Goal: Task Accomplishment & Management: Use online tool/utility

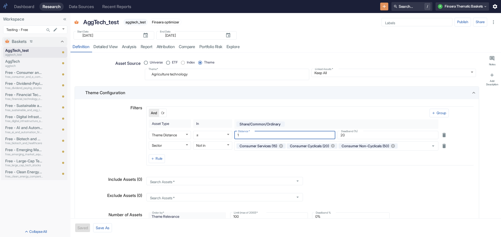
scroll to position [304, 0]
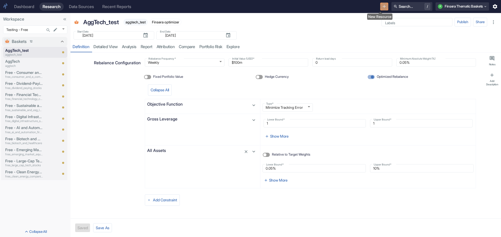
click at [381, 4] on icon "New Resource" at bounding box center [384, 7] width 6 height 6
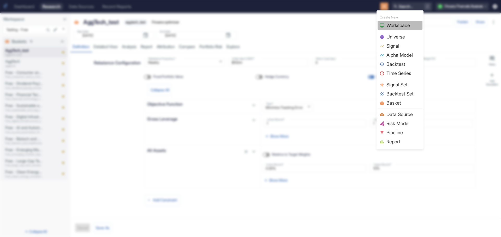
click at [391, 22] on span "Workspace" at bounding box center [403, 25] width 34 height 7
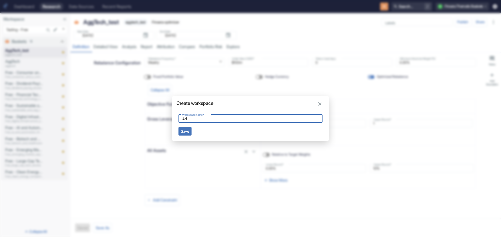
type input "Uzi"
click at [185, 130] on button "Save" at bounding box center [184, 131] width 13 height 9
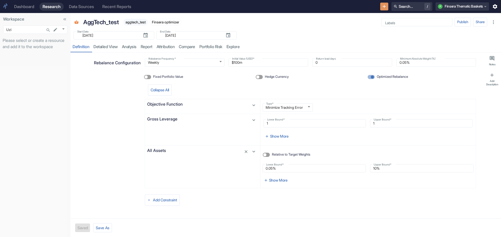
type input "1153"
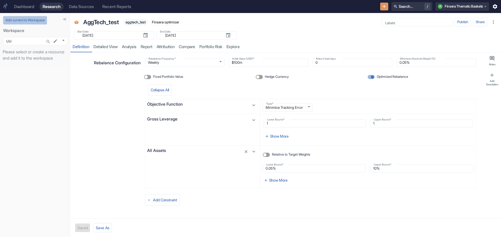
click at [13, 21] on button "Add current to Workspace" at bounding box center [25, 20] width 44 height 8
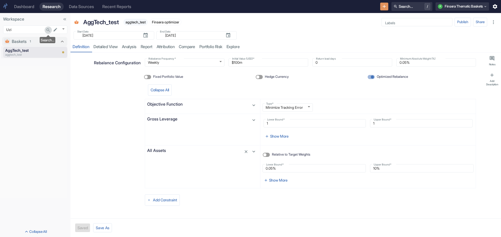
click at [47, 30] on icon "Search..." at bounding box center [47, 29] width 3 height 3
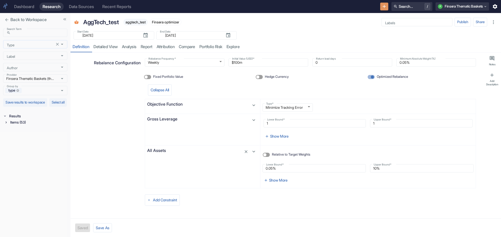
click at [63, 45] on icon "Open" at bounding box center [62, 44] width 6 height 6
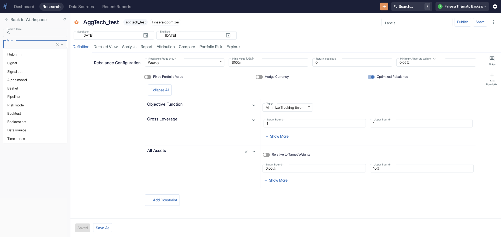
click at [30, 55] on li "Universe" at bounding box center [35, 55] width 64 height 8
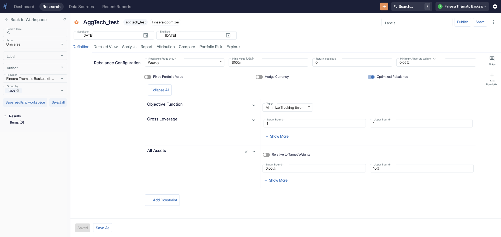
click at [6, 119] on div "Results" at bounding box center [35, 116] width 64 height 6
click at [61, 44] on icon "Open" at bounding box center [62, 44] width 6 height 6
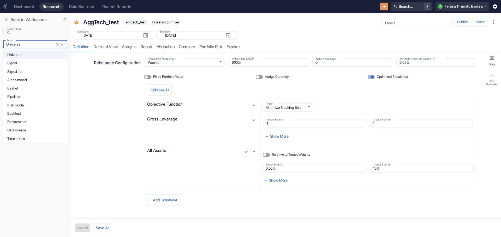
click at [50, 102] on li "Risk model" at bounding box center [35, 105] width 64 height 8
type input "Risk model"
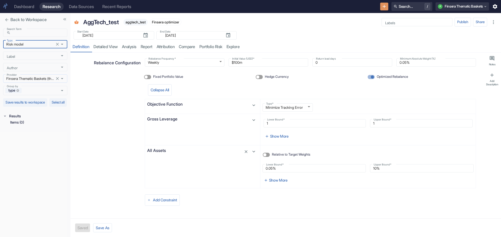
click at [62, 79] on icon "Open" at bounding box center [62, 78] width 2 height 1
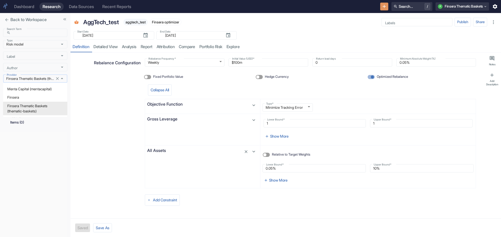
scroll to position [0, 27]
click at [47, 88] on li "Menta Capital (mentacapital)" at bounding box center [35, 89] width 64 height 8
type input "Menta Capital (mentacapital)"
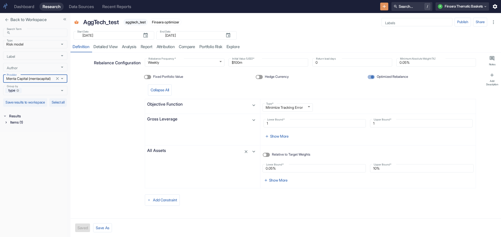
scroll to position [0, 0]
click at [13, 126] on div "Items (1)" at bounding box center [38, 122] width 58 height 6
click at [19, 132] on div "Risk Model (1)" at bounding box center [38, 129] width 57 height 6
click at [27, 139] on p "mentafin_riskmodel_us_fs_v0.2c" at bounding box center [28, 136] width 28 height 6
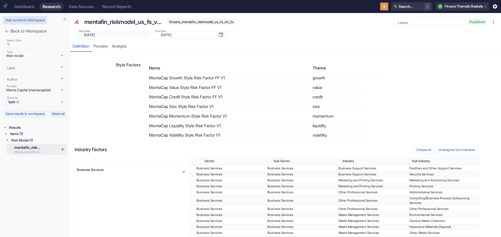
click at [18, 19] on button "Add current to Workspace" at bounding box center [25, 20] width 44 height 8
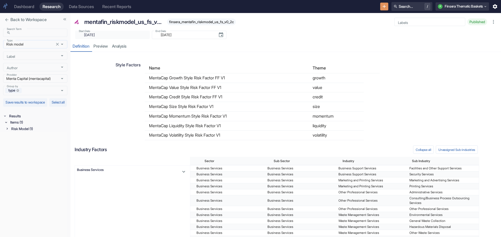
click at [57, 43] on icon "Clear" at bounding box center [57, 44] width 5 height 5
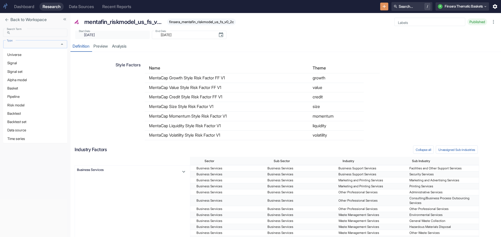
click at [42, 46] on input "Type" at bounding box center [30, 44] width 51 height 5
click at [38, 56] on li "Universe" at bounding box center [35, 55] width 64 height 8
type input "Universe"
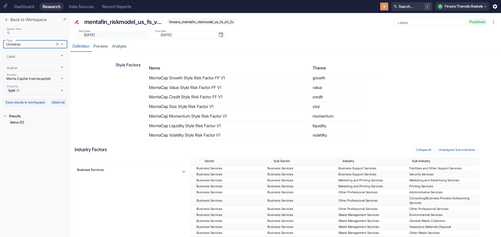
click at [11, 119] on div "Results" at bounding box center [37, 116] width 59 height 6
click at [6, 16] on button "close" at bounding box center [6, 19] width 7 height 7
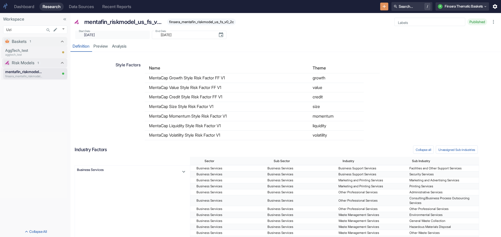
click at [24, 60] on p "Risk Models" at bounding box center [23, 63] width 23 height 6
click at [24, 60] on div "Risk Models 1" at bounding box center [31, 63] width 55 height 7
click at [25, 72] on p "mentafin_riskmodel_us_fs_v0.2c" at bounding box center [24, 72] width 38 height 6
click at [47, 29] on icon "Search..." at bounding box center [47, 29] width 3 height 3
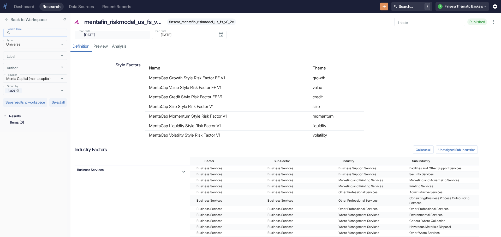
click at [16, 32] on input "Search Term" at bounding box center [40, 33] width 55 height 6
click at [56, 42] on icon "Clear" at bounding box center [57, 44] width 5 height 5
type input "aggtech"
click at [34, 33] on input "aggtech" at bounding box center [40, 33] width 55 height 6
click at [4, 118] on icon at bounding box center [5, 116] width 4 height 4
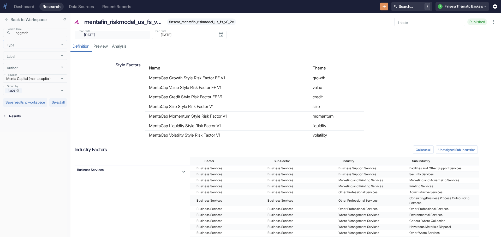
click at [9, 119] on div "Results" at bounding box center [37, 116] width 59 height 6
click at [35, 35] on input "aggtech" at bounding box center [40, 33] width 55 height 6
click at [6, 20] on icon "close" at bounding box center [6, 19] width 3 height 3
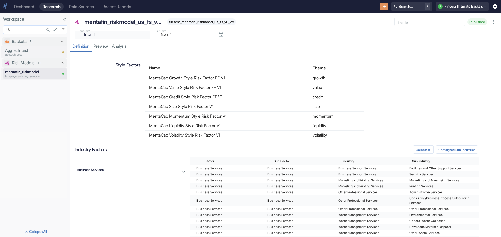
click at [27, 31] on body "Dashboard Research Data Sources Recent Reports Search... / F Finsera Thematic B…" at bounding box center [250, 118] width 501 height 237
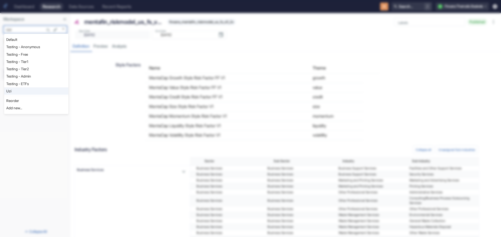
click at [49, 144] on div at bounding box center [250, 118] width 501 height 237
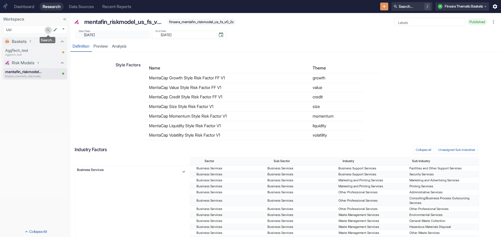
click at [48, 30] on icon "Search..." at bounding box center [48, 30] width 5 height 5
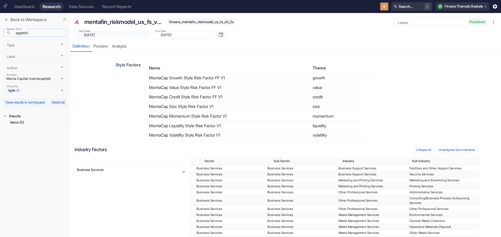
click at [17, 34] on input "aggtech" at bounding box center [40, 33] width 55 height 6
click at [16, 33] on input "aggtech" at bounding box center [40, 33] width 55 height 6
click at [62, 78] on icon "Open" at bounding box center [62, 79] width 6 height 6
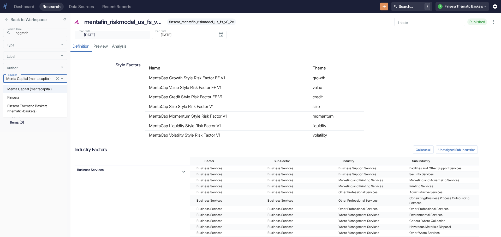
click at [51, 108] on li "Finsera Thematic Baskets (thematic-baskets)" at bounding box center [35, 109] width 64 height 14
type input "Finsera Thematic Baskets (thematic-baskets)"
click at [15, 126] on div "Items (3)" at bounding box center [38, 122] width 58 height 6
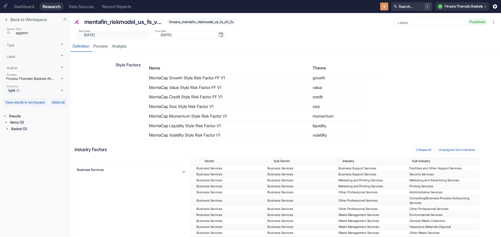
click at [20, 132] on div "Basket (3)" at bounding box center [38, 129] width 57 height 6
click at [10, 163] on input "checkbox" at bounding box center [10, 161] width 4 height 4
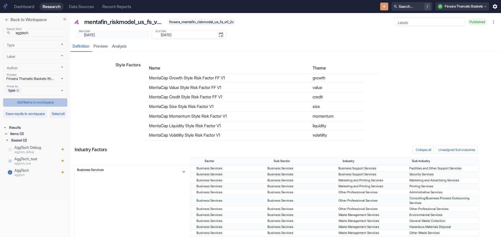
click at [27, 102] on button "Add 1 items to workspace" at bounding box center [35, 103] width 64 height 8
checkbox input "false"
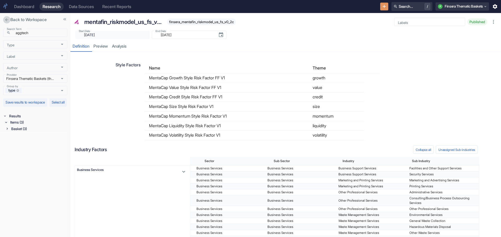
click at [7, 19] on icon "close" at bounding box center [6, 19] width 5 height 5
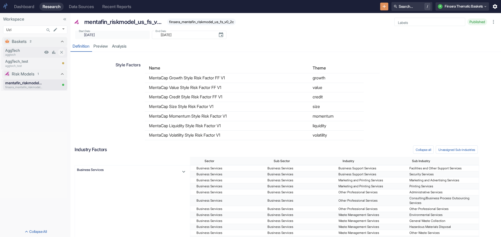
click at [11, 53] on p "aggtech" at bounding box center [24, 55] width 38 height 4
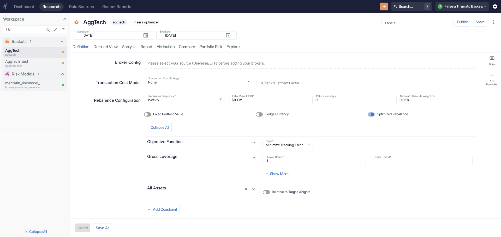
type textarea "x"
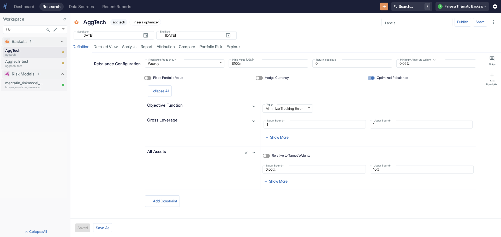
scroll to position [298, 0]
drag, startPoint x: 282, startPoint y: 169, endPoint x: 242, endPoint y: 166, distance: 40.1
click at [242, 166] on div "All Assets Relative to Target Weights Lower Bound   * 0.05% Lower Bound   * Upp…" at bounding box center [310, 166] width 331 height 43
radio input "true"
type textarea "x"
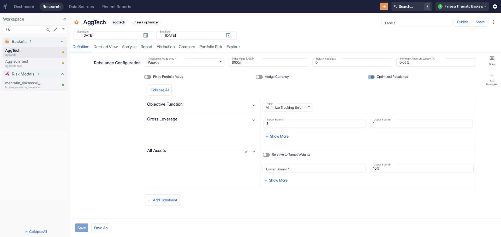
click at [83, 227] on button "Save" at bounding box center [81, 228] width 13 height 9
type textarea "x"
click at [105, 47] on link "detailed view" at bounding box center [105, 47] width 28 height 11
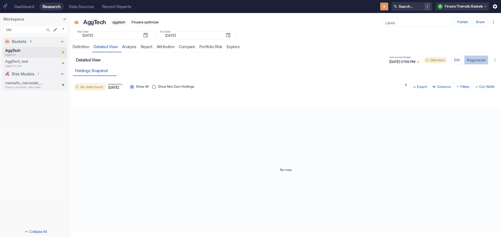
click at [473, 60] on button "Regenerate" at bounding box center [476, 60] width 24 height 9
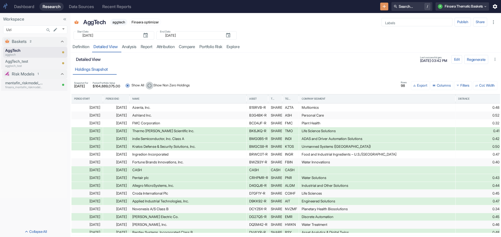
click at [153, 85] on input "Show Non Zero Holdings" at bounding box center [149, 86] width 8 height 8
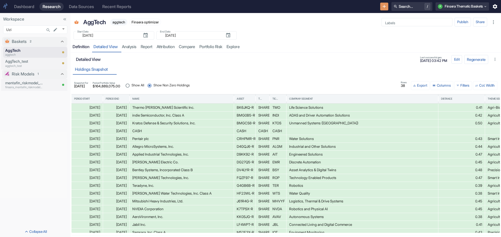
click at [81, 46] on div "Definition" at bounding box center [80, 46] width 17 height 5
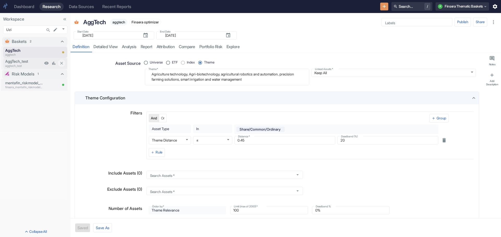
click at [14, 62] on p "AggTech_test" at bounding box center [24, 62] width 38 height 6
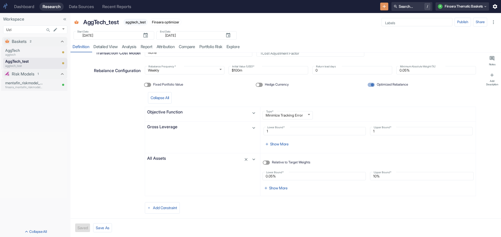
scroll to position [304, 0]
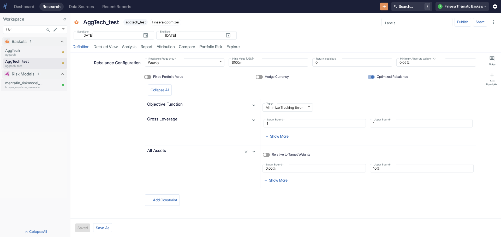
type textarea "x"
drag, startPoint x: 280, startPoint y: 172, endPoint x: 257, endPoint y: 169, distance: 22.8
click at [258, 169] on div "Lower Bound   * 0.05% Lower Bound   *" at bounding box center [312, 166] width 108 height 13
type input "0%"
radio input "true"
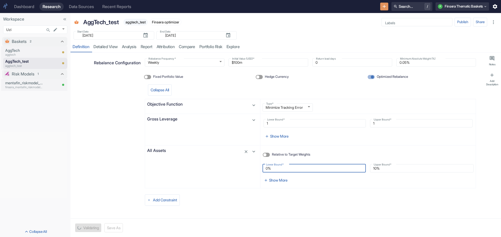
type textarea "x"
type input "0%"
click at [81, 227] on button "Save" at bounding box center [81, 228] width 13 height 9
type textarea "x"
click at [105, 45] on link "detailed view" at bounding box center [105, 47] width 28 height 11
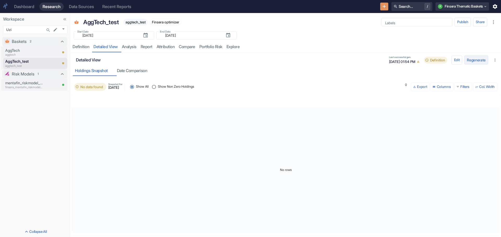
click at [470, 59] on button "Regenerate" at bounding box center [476, 60] width 24 height 9
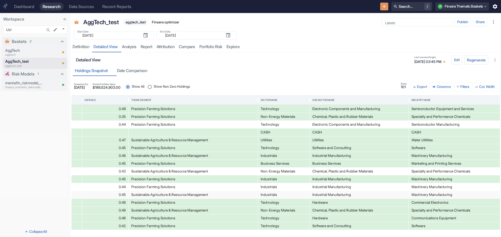
scroll to position [0, 387]
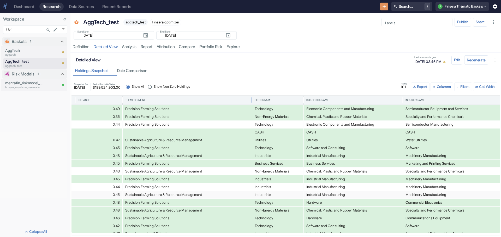
click at [137, 99] on div "Theme Segment" at bounding box center [135, 101] width 20 height 4
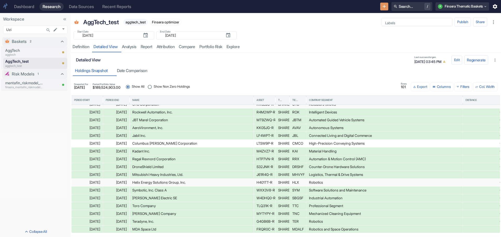
scroll to position [0, 0]
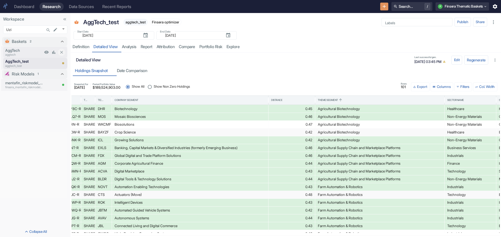
click at [14, 48] on p "AggTech" at bounding box center [24, 51] width 38 height 6
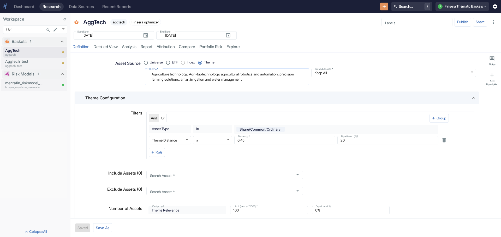
drag, startPoint x: 188, startPoint y: 75, endPoint x: 191, endPoint y: 75, distance: 3.0
click at [191, 75] on textarea "Agriculture technology, Agri-biotechnology, agricultural robotics and automatio…" at bounding box center [226, 77] width 157 height 12
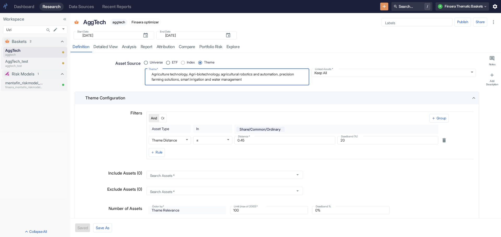
type textarea "x"
radio input "true"
type textarea "Agriculture technology Agri-biotechnology, agricultural robotics and automation…"
type textarea "x"
type textarea "Agriculture technology oAgri-biotechnology, agricultural robotics and automatio…"
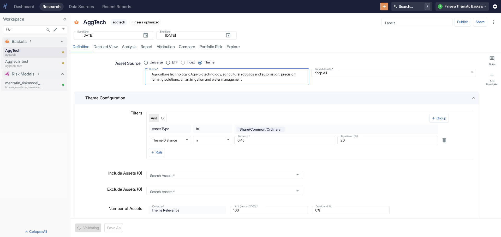
type textarea "x"
type textarea "Agriculture technology orAgri-biotechnology, agricultural robotics and automati…"
type textarea "x"
type textarea "Agriculture technology or Agri-biotechnology, agricultural robotics and automat…"
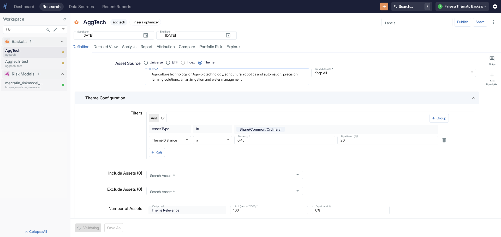
type textarea "x"
click at [227, 74] on textarea "Agriculture technology or Agri-biotechnology, agricultural robotics and automat…" at bounding box center [226, 77] width 157 height 12
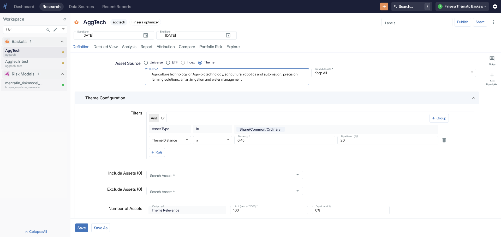
type textarea "Agriculture technology or Agri-biotechnology agricultural robotics and automati…"
type textarea "x"
type textarea "Agriculture technology or Agri-biotechnology o agricultural robotics and automa…"
type textarea "x"
type textarea "Agriculture technology or Agri-biotechnology or agricultural robotics and autom…"
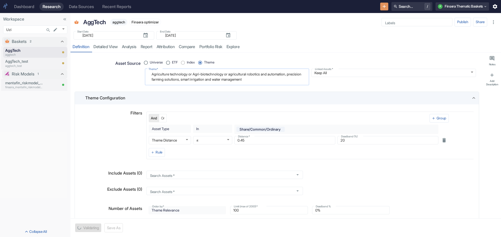
type textarea "x"
click at [294, 74] on textarea "Agriculture technology or Agri-biotechnology or agricultural robotics and autom…" at bounding box center [226, 77] width 157 height 12
type textarea "Agriculture technology or Agri-biotechnology or agricultural robotics and autom…"
type textarea "x"
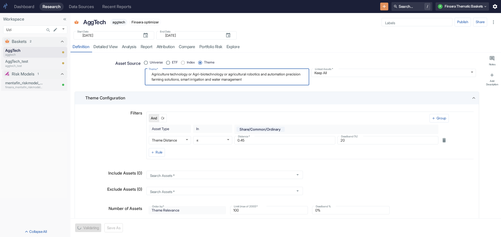
type textarea "Agriculture technology or Agri-biotechnology or agricultural robotics and autom…"
type textarea "x"
type textarea "Agriculture technology or Agri-biotechnology or agricultural robotics and autom…"
type textarea "x"
type textarea "Agriculture technology or Agri-biotechnology or agricultural robotics and autom…"
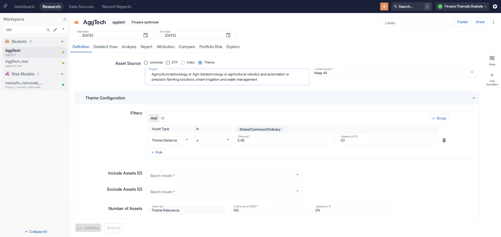
type textarea "x"
click at [197, 80] on textarea "Agriculture technology or Agri-biotechnology or agricultural robotics and autom…" at bounding box center [226, 77] width 157 height 12
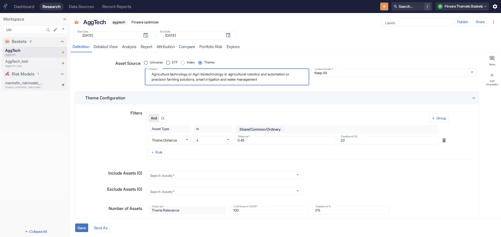
type textarea "Agriculture technology or Agri-biotechnology or agricultural robotics and autom…"
type textarea "x"
type textarea "Agriculture technology or Agri-biotechnology or agricultural robotics and autom…"
type textarea "x"
type textarea "Agriculture technology or Agri-biotechnology or agricultural robotics and autom…"
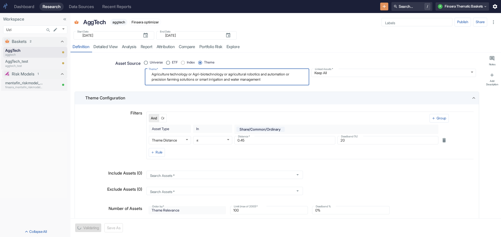
type textarea "x"
type textarea "Agriculture technology or Agri-biotechnology or agricultural robotics and autom…"
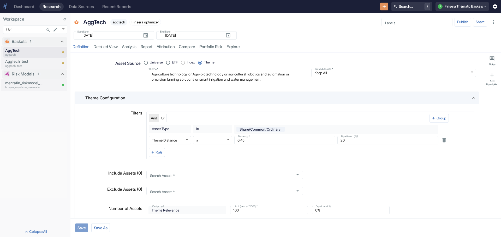
click at [79, 229] on button "Save" at bounding box center [81, 228] width 13 height 9
type textarea "x"
click at [104, 47] on link "detailed view" at bounding box center [105, 47] width 28 height 11
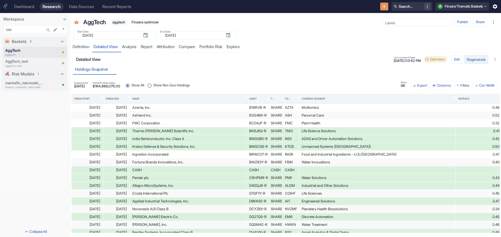
click at [472, 59] on button "Regenerate" at bounding box center [476, 59] width 24 height 9
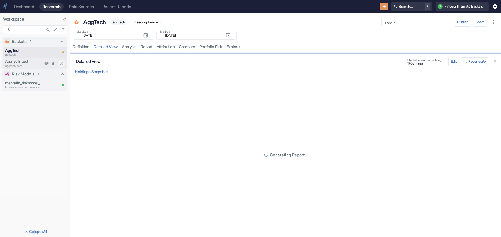
click at [11, 62] on p "AggTech_test" at bounding box center [24, 62] width 38 height 6
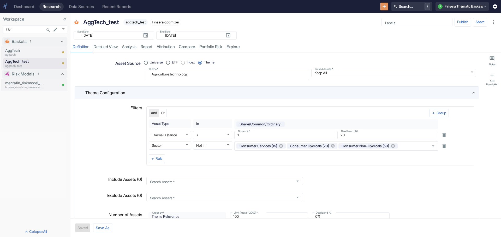
type textarea "x"
click at [14, 49] on p "AggTech" at bounding box center [24, 51] width 38 height 6
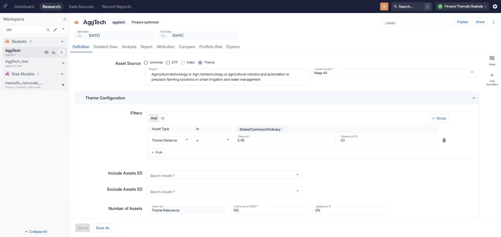
type textarea "x"
click at [108, 48] on link "detailed view" at bounding box center [105, 47] width 28 height 11
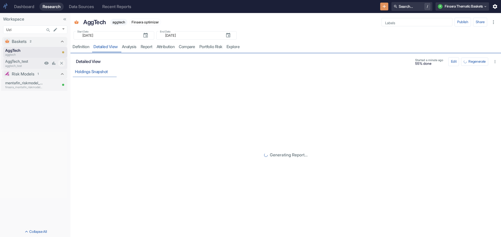
click at [20, 61] on p "AggTech_test" at bounding box center [24, 62] width 38 height 6
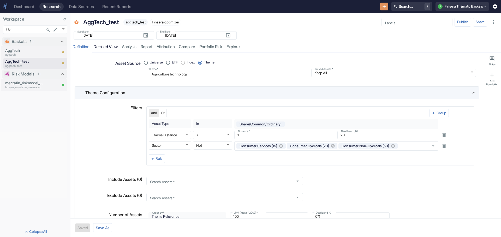
type textarea "x"
click at [106, 45] on link "detailed view" at bounding box center [105, 47] width 28 height 11
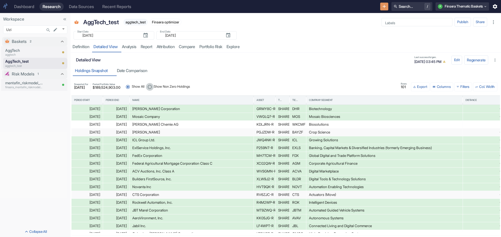
click at [154, 86] on input "Show Non Zero Holdings" at bounding box center [150, 87] width 8 height 8
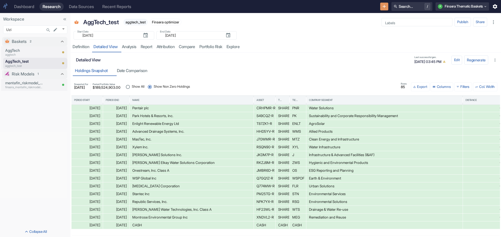
scroll to position [449, 0]
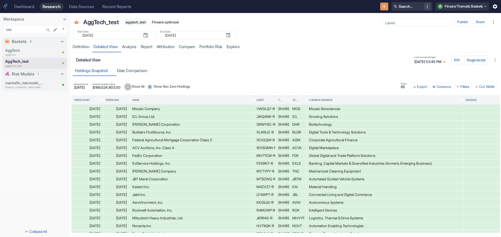
click at [132, 86] on input "Show All" at bounding box center [128, 87] width 8 height 8
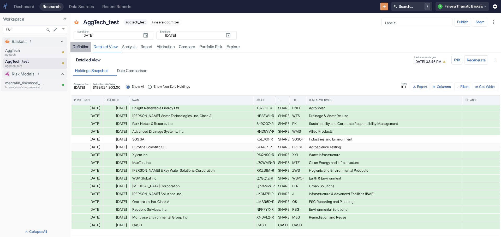
click at [78, 46] on div "Definition" at bounding box center [80, 46] width 17 height 5
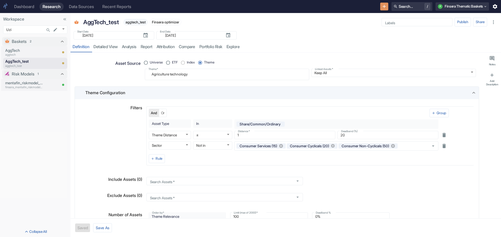
type textarea "x"
click at [103, 46] on link "detailed view" at bounding box center [105, 47] width 28 height 11
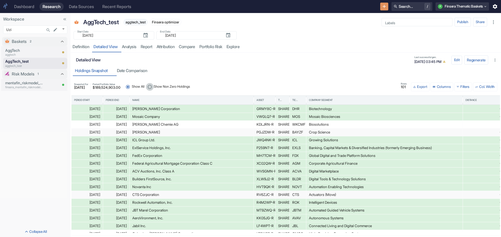
click at [154, 86] on input "Show Non Zero Holdings" at bounding box center [150, 87] width 8 height 8
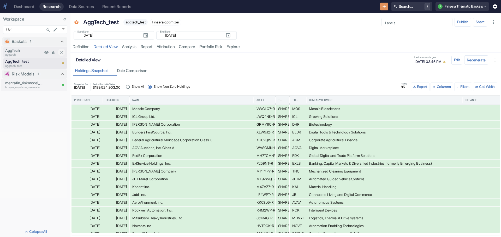
click at [19, 50] on p "AggTech" at bounding box center [24, 51] width 38 height 6
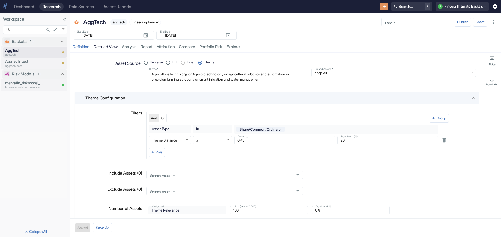
type textarea "x"
click at [102, 47] on link "detailed view" at bounding box center [105, 47] width 28 height 11
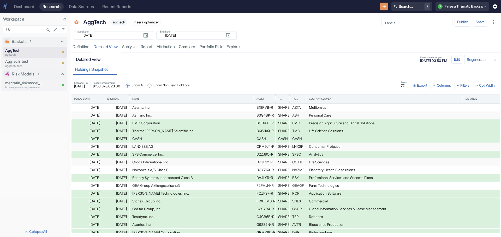
click at [153, 86] on input "Show Non Zero Holdings" at bounding box center [149, 86] width 8 height 8
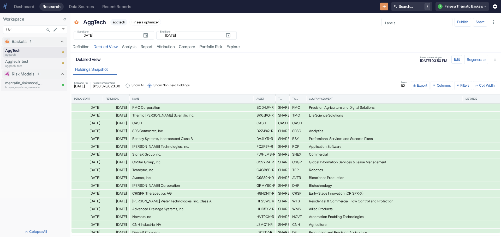
click at [131, 85] on input "Show All" at bounding box center [128, 86] width 8 height 8
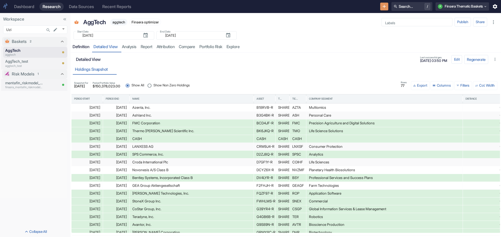
click at [78, 47] on div "Definition" at bounding box center [80, 46] width 17 height 5
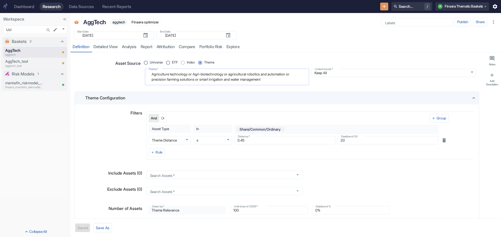
drag, startPoint x: 188, startPoint y: 74, endPoint x: 194, endPoint y: 74, distance: 5.7
click at [194, 74] on textarea "Agriculture technology or Agri-biotechnology or agricultural robotics and autom…" at bounding box center [226, 77] width 157 height 12
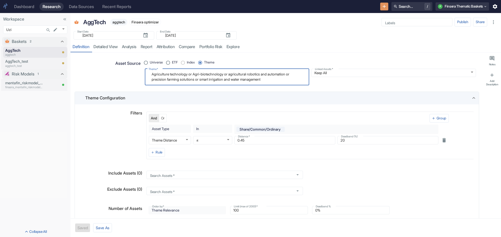
radio input "true"
type textarea "Agriculture technology,Agri-biotechnology or agricultural robotics and automati…"
type textarea "x"
type textarea "Agriculture technology, Agri-biotechnology or agricultural robotics and automat…"
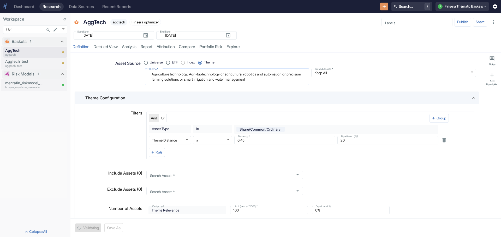
type textarea "x"
drag, startPoint x: 222, startPoint y: 74, endPoint x: 228, endPoint y: 73, distance: 5.6
click at [228, 73] on textarea "Agriculture technology, Agri-biotechnology or agricultural robotics and automat…" at bounding box center [226, 77] width 157 height 12
type textarea "Agriculture technology, Agri-biotechnology,agricultural robotics and automation…"
type textarea "x"
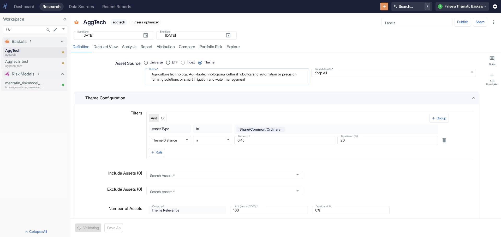
type textarea "Agriculture technology, Agri-biotechnology, agricultural robotics and automatio…"
type textarea "x"
drag, startPoint x: 284, startPoint y: 74, endPoint x: 291, endPoint y: 76, distance: 6.9
click at [291, 76] on textarea "Agriculture technology, Agri-biotechnology, agricultural robotics and automatio…" at bounding box center [226, 77] width 157 height 12
type textarea "Agriculture technology, Agri-biotechnology, agricultural robotics and automatio…"
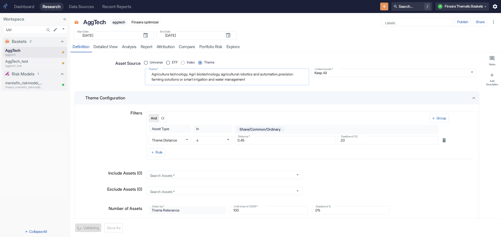
type textarea "x"
type textarea "Agriculture technology, Agri-biotechnology, agricultural robotics and automatio…"
type textarea "x"
drag, startPoint x: 195, startPoint y: 80, endPoint x: 200, endPoint y: 79, distance: 5.3
click at [200, 79] on textarea "Agriculture technology, Agri-biotechnology, agricultural robotics and automatio…" at bounding box center [226, 77] width 157 height 12
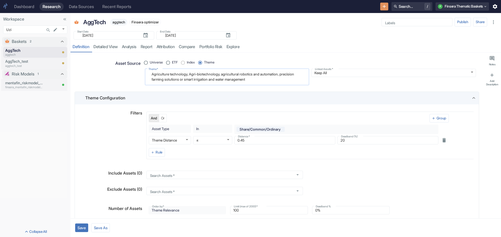
type textarea "Agriculture technology, Agri-biotechnology, agricultural robotics and automatio…"
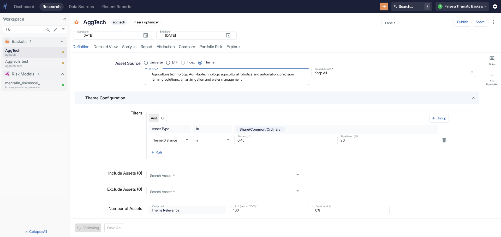
type textarea "x"
type textarea "Agriculture technology, Agri-biotechnology, agricultural robotics and automatio…"
click at [81, 226] on button "Save" at bounding box center [81, 228] width 13 height 9
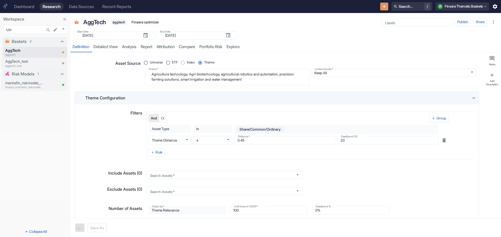
type textarea "x"
click at [106, 47] on link "detailed view" at bounding box center [105, 47] width 28 height 11
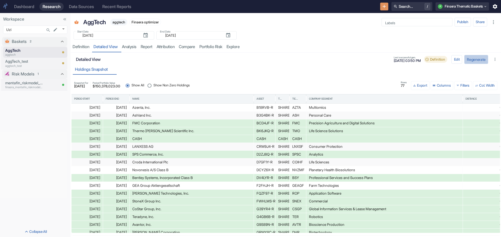
click at [468, 61] on button "Regenerate" at bounding box center [476, 59] width 24 height 9
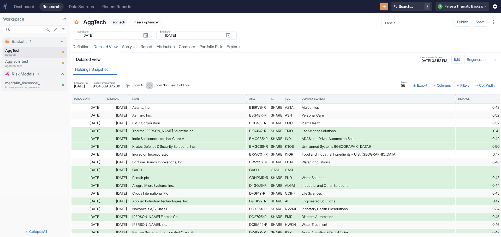
click at [153, 85] on input "Show Non Zero Holdings" at bounding box center [149, 86] width 8 height 8
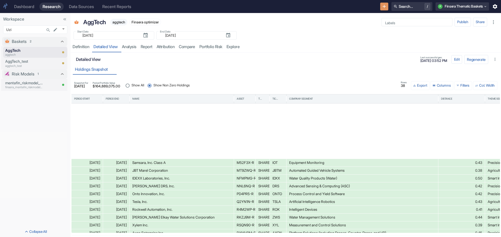
scroll to position [62, 0]
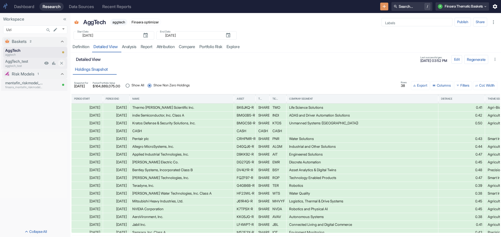
click at [17, 63] on p "AggTech_test" at bounding box center [24, 62] width 38 height 6
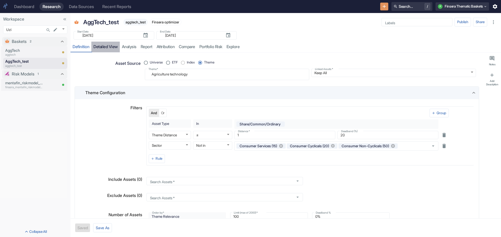
click at [107, 45] on link "detailed view" at bounding box center [105, 47] width 28 height 11
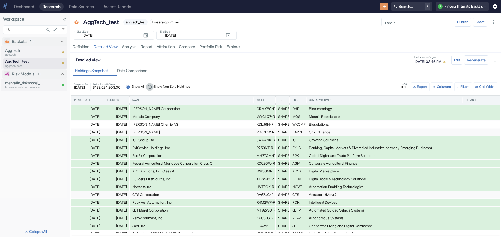
click at [154, 87] on input "Show Non Zero Holdings" at bounding box center [150, 87] width 8 height 8
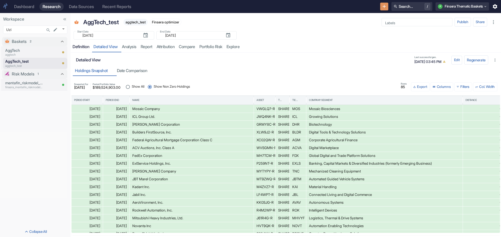
click at [81, 46] on div "Definition" at bounding box center [80, 46] width 17 height 5
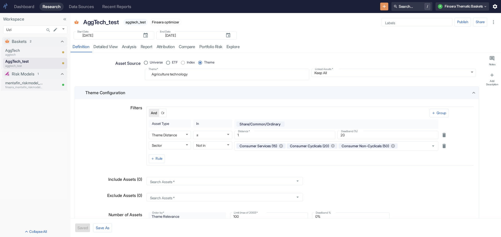
type textarea "x"
drag, startPoint x: 202, startPoint y: 75, endPoint x: 141, endPoint y: 70, distance: 61.0
click at [139, 69] on div "Asset Source Universe ETF Index Theme Theme   * Agriculture technology x Theme …" at bounding box center [275, 68] width 402 height 26
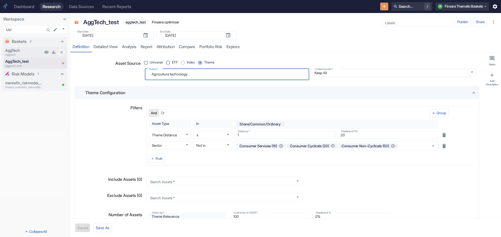
click at [21, 49] on p "AggTech" at bounding box center [24, 51] width 38 height 6
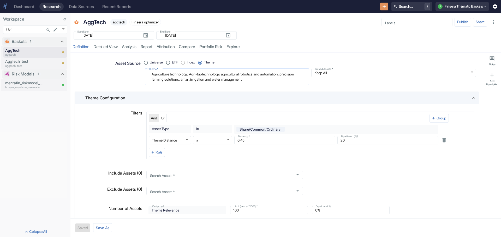
drag, startPoint x: 150, startPoint y: 75, endPoint x: 274, endPoint y: 78, distance: 123.9
click at [274, 78] on textarea "Agriculture technology, Agri-biotechnology, agricultural robotics and automatio…" at bounding box center [226, 77] width 157 height 12
type textarea "x"
click at [107, 45] on link "detailed view" at bounding box center [105, 47] width 28 height 11
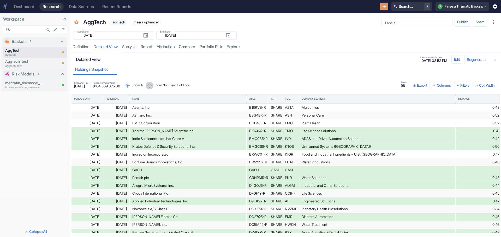
click at [153, 85] on input "Show Non Zero Holdings" at bounding box center [149, 86] width 8 height 8
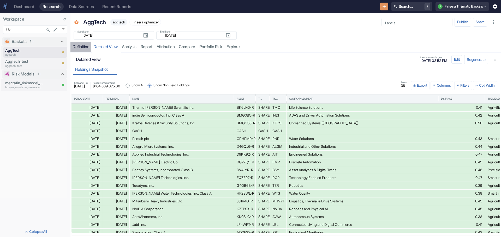
click at [79, 48] on div "Definition" at bounding box center [80, 46] width 17 height 5
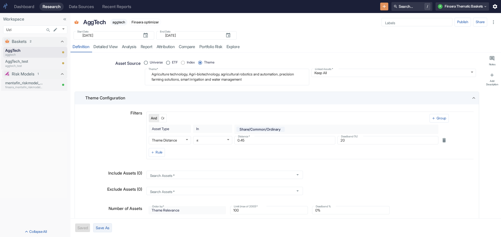
click at [103, 227] on button "Save As" at bounding box center [102, 228] width 19 height 9
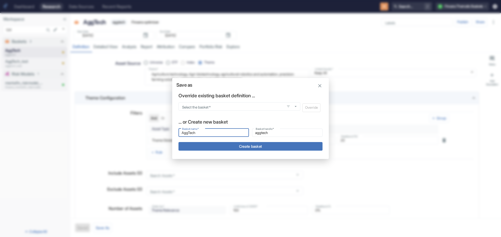
type input "AggTech2"
type input "aggtech2"
type input "AggTech2"
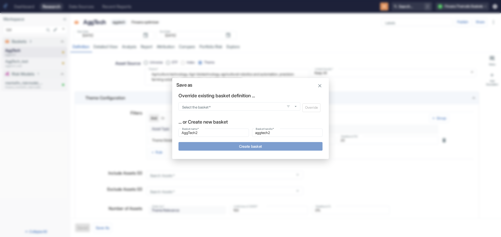
click at [220, 144] on button "Create basket" at bounding box center [250, 146] width 144 height 9
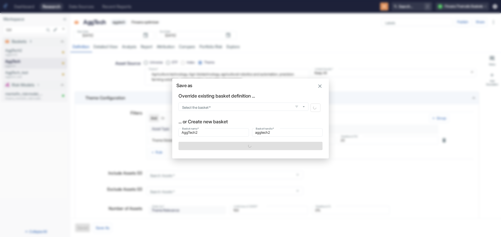
type textarea "x"
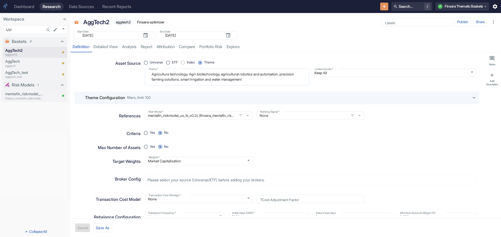
type textarea "x"
drag, startPoint x: 188, startPoint y: 74, endPoint x: 192, endPoint y: 74, distance: 3.4
click at [192, 74] on textarea "Agriculture technology, Agri-biotechnology, agricultural robotics and automatio…" at bounding box center [226, 77] width 157 height 12
radio input "true"
type textarea "Agriculture technology Agri-biotechnology, agricultural robotics and automation…"
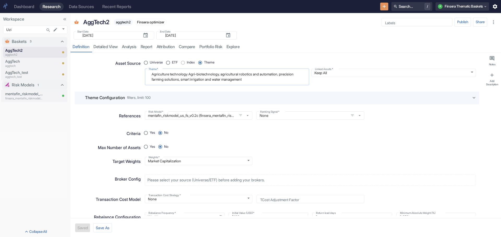
type textarea "x"
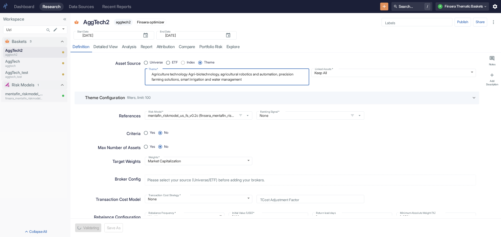
type textarea "Agriculture technology oAgri-biotechnology, agricultural robotics and automatio…"
type textarea "x"
type textarea "Agriculture technology orAgri-biotechnology, agricultural robotics and automati…"
type textarea "x"
type textarea "Agriculture technology or Agri-biotechnology, agricultural robotics and automat…"
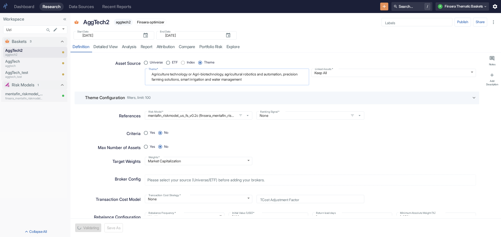
type textarea "x"
click at [228, 74] on textarea "Agriculture technology or Agri-biotechnology, agricultural robotics and automat…" at bounding box center [226, 77] width 157 height 12
type textarea "Agriculture technology or Agri-biotechnology agricultural robotics and automati…"
type textarea "x"
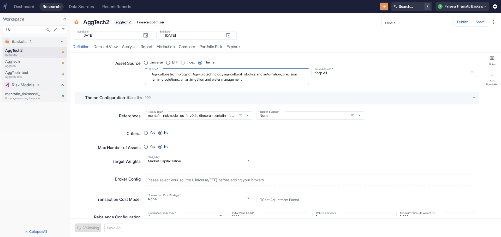
type textarea "Agriculture technology or Agri-biotechnology oagricultural robotics and automat…"
type textarea "x"
type textarea "Agriculture technology or Agri-biotechnology oragricultural robotics and automa…"
type textarea "x"
type textarea "Agriculture technology or Agri-biotechnology or agricultural robotics and autom…"
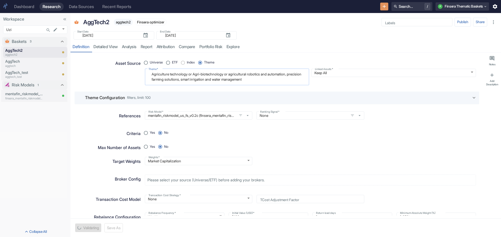
type textarea "x"
click at [293, 74] on textarea "Agriculture technology or Agri-biotechnology or agricultural robotics and autom…" at bounding box center [226, 77] width 157 height 12
type textarea "Agriculture technology or Agri-biotechnology or agricultural robotics and autom…"
type textarea "x"
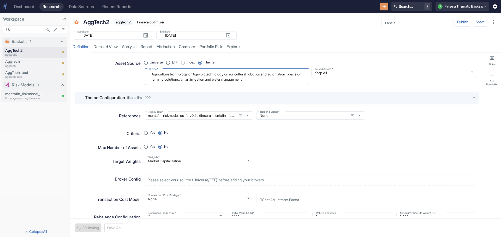
type textarea "Agriculture technology or Agri-biotechnology or agricultural robotics and autom…"
type textarea "x"
type textarea "Agriculture technology or Agri-biotechnology or agricultural robotics and autom…"
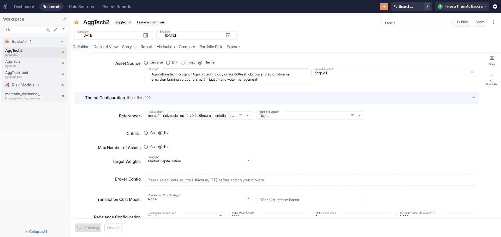
type textarea "x"
click at [198, 79] on textarea "Agriculture technology or Agri-biotechnology or agricultural robotics and autom…" at bounding box center [226, 77] width 157 height 12
type textarea "Agriculture technology or Agri-biotechnology or agricultural robotics and autom…"
type textarea "x"
type textarea "Agriculture technology or Agri-biotechnology or agricultural robotics and autom…"
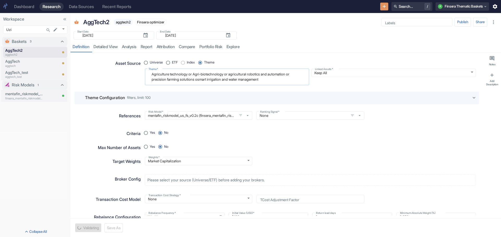
type textarea "x"
type textarea "Agriculture technology or Agri-biotechnology or agricultural robotics and autom…"
type textarea "x"
type textarea "Agriculture technology or Agri-biotechnology or agricultural robotics and autom…"
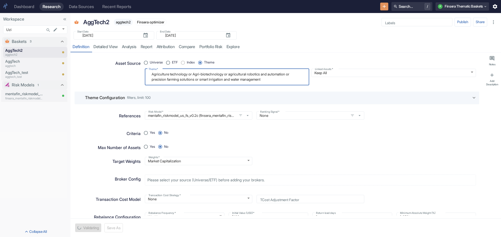
type textarea "x"
type textarea "Agriculture technology or Agri-biotechnology or agricultural robotics and autom…"
click at [84, 226] on button "Save" at bounding box center [81, 228] width 13 height 9
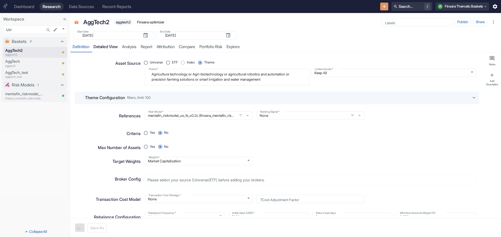
type textarea "x"
click at [98, 46] on link "detailed view" at bounding box center [105, 47] width 28 height 11
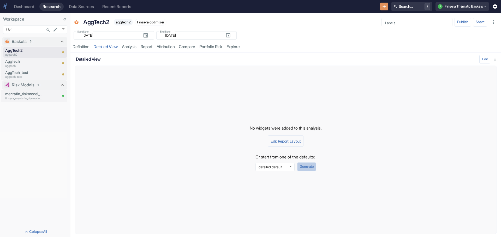
click at [311, 168] on button "Generate" at bounding box center [306, 167] width 19 height 9
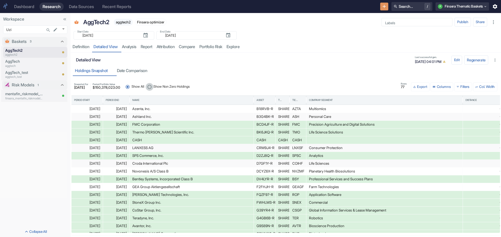
click at [153, 87] on input "Show Non Zero Holdings" at bounding box center [149, 87] width 8 height 8
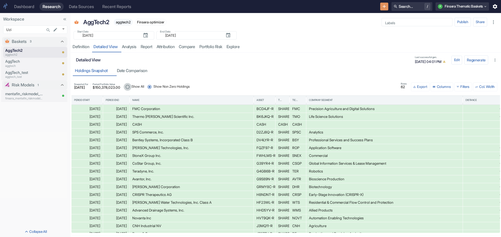
click at [131, 87] on input "Show All" at bounding box center [128, 87] width 8 height 8
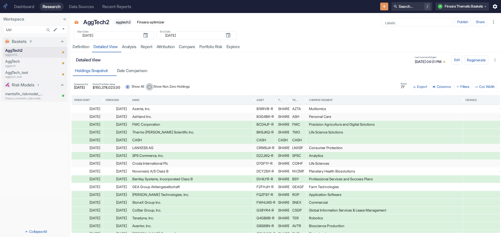
click at [153, 85] on input "Show Non Zero Holdings" at bounding box center [149, 87] width 8 height 8
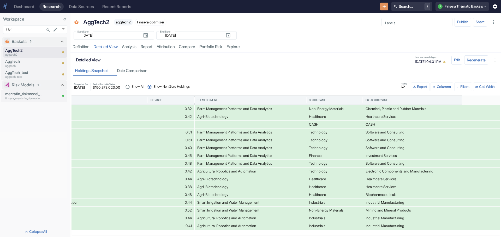
scroll to position [0, 356]
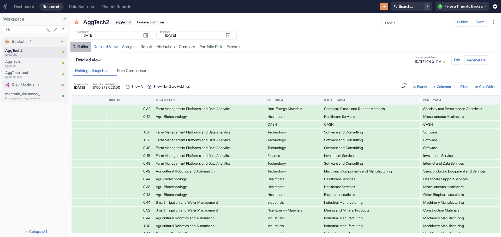
click at [77, 48] on div "Definition" at bounding box center [80, 46] width 17 height 5
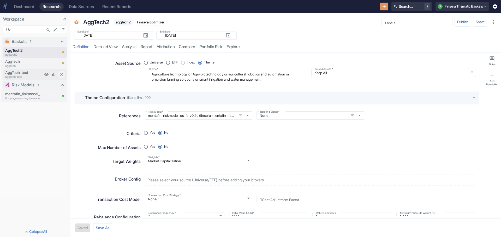
click at [19, 72] on p "AggTech_test" at bounding box center [24, 73] width 38 height 6
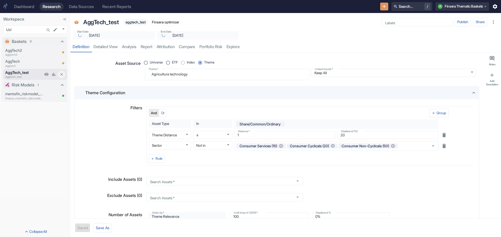
type textarea "x"
click at [107, 47] on link "detailed view" at bounding box center [105, 47] width 28 height 11
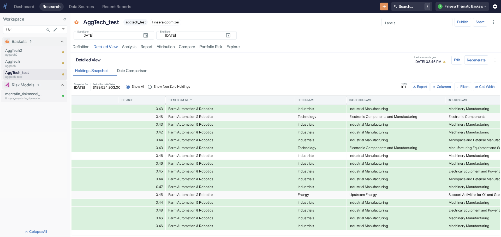
scroll to position [28, 0]
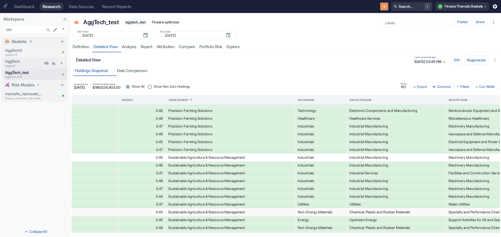
click at [5, 60] on div "AggTech aggtech" at bounding box center [23, 63] width 40 height 11
click at [10, 61] on p "AggTech" at bounding box center [24, 62] width 38 height 6
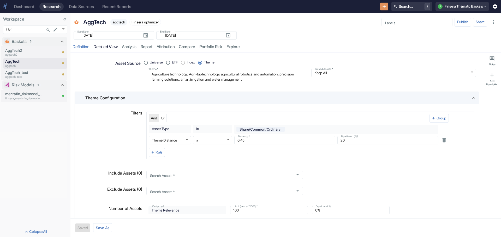
type textarea "x"
click at [104, 46] on link "detailed view" at bounding box center [105, 47] width 28 height 11
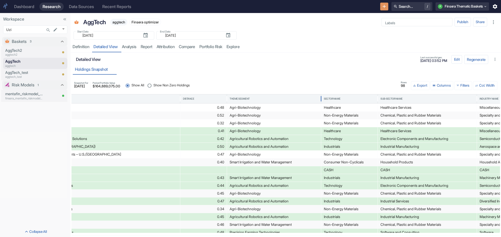
click at [243, 99] on div "Theme Segment" at bounding box center [239, 99] width 20 height 4
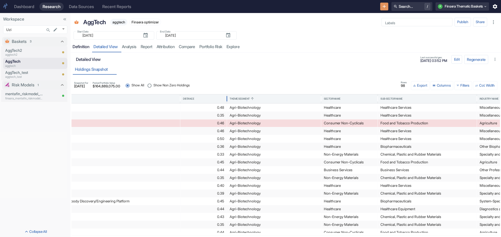
click at [78, 45] on div "Definition" at bounding box center [80, 46] width 17 height 5
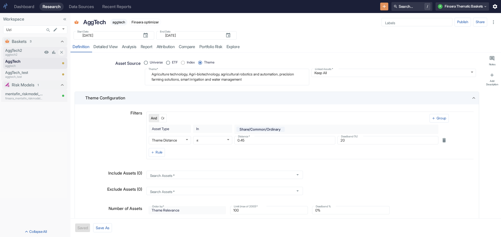
click at [14, 51] on p "AggTech2" at bounding box center [24, 51] width 38 height 6
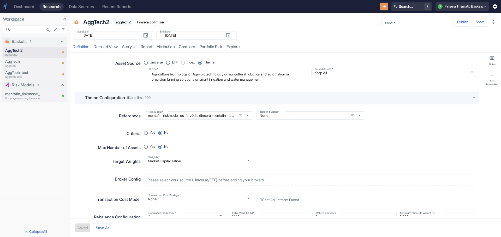
type textarea "x"
drag, startPoint x: 150, startPoint y: 75, endPoint x: 188, endPoint y: 74, distance: 38.3
click at [188, 74] on textarea "Agriculture technology or Agri-biotechnology or agricultural robotics and autom…" at bounding box center [226, 77] width 157 height 12
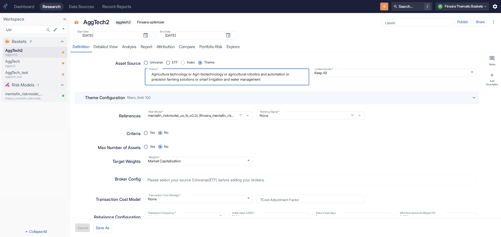
click at [471, 97] on icon at bounding box center [474, 98] width 6 height 6
radio input "true"
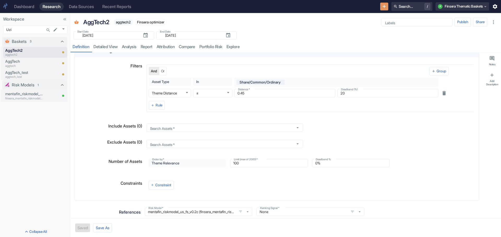
scroll to position [78, 0]
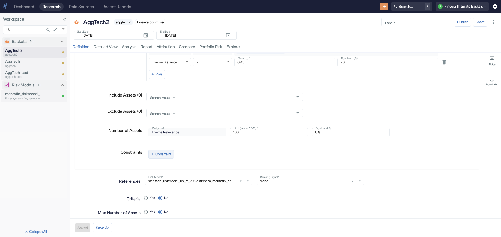
click at [153, 153] on icon "button" at bounding box center [152, 155] width 4 height 4
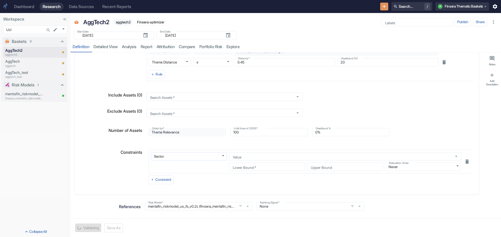
click at [219, 154] on body "Dashboard Research Data Sources Recent Reports Search... / F Finsera Thematic B…" at bounding box center [250, 118] width 501 height 237
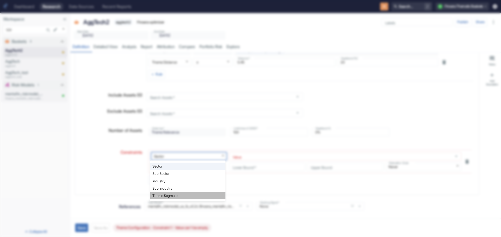
click at [208, 193] on li "Theme Segment" at bounding box center [187, 195] width 75 height 7
type textarea "x"
type input "theme_segment"
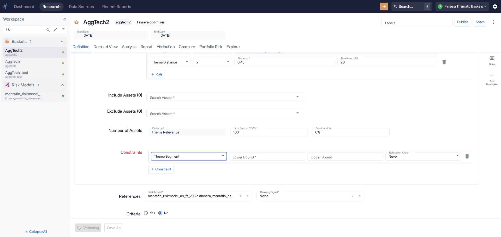
type textarea "x"
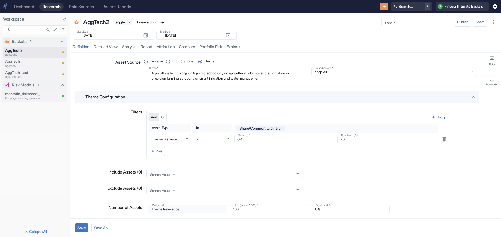
scroll to position [0, 0]
click at [22, 72] on p "AggTech_test" at bounding box center [24, 73] width 38 height 6
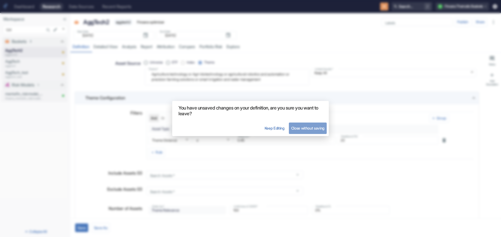
click at [291, 129] on button "Close without saving" at bounding box center [308, 128] width 38 height 11
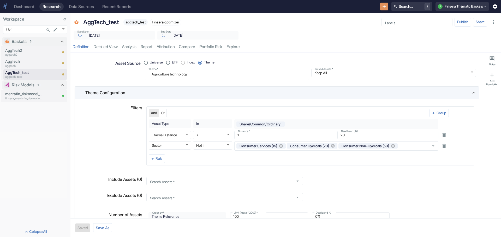
type textarea "x"
click at [105, 46] on link "detailed view" at bounding box center [105, 47] width 28 height 11
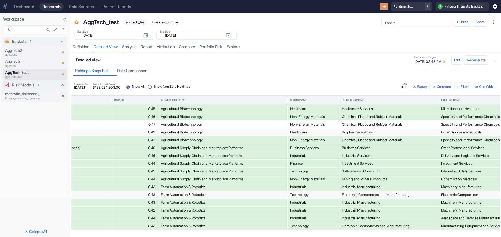
scroll to position [0, 381]
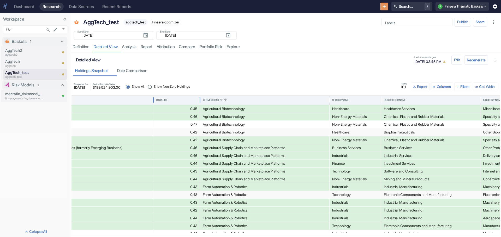
click at [162, 99] on div "Distance" at bounding box center [161, 101] width 11 height 4
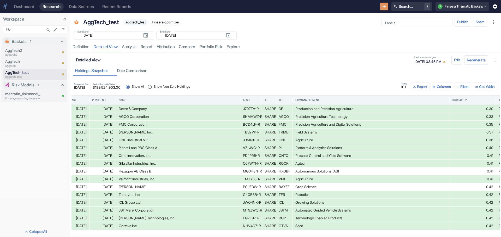
scroll to position [0, 0]
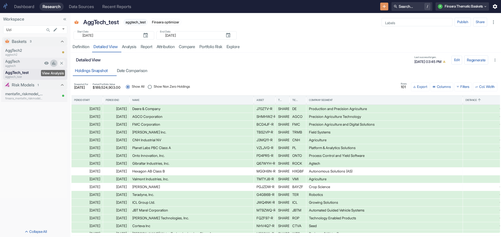
click at [53, 63] on icon "View Analysis" at bounding box center [53, 63] width 3 height 3
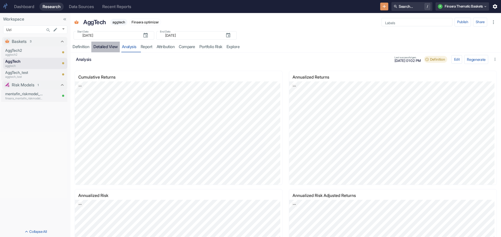
click at [110, 45] on link "detailed view" at bounding box center [105, 47] width 28 height 11
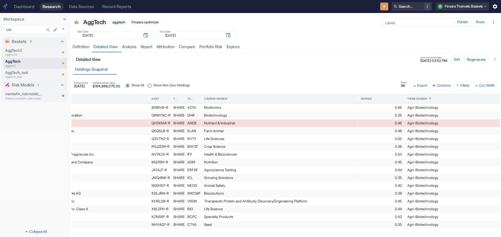
scroll to position [0, 189]
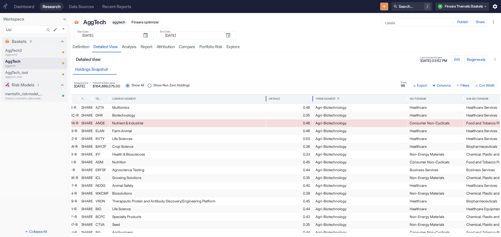
click at [277, 99] on div "Distance" at bounding box center [274, 99] width 11 height 4
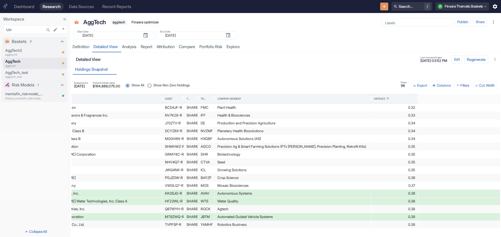
scroll to position [0, 0]
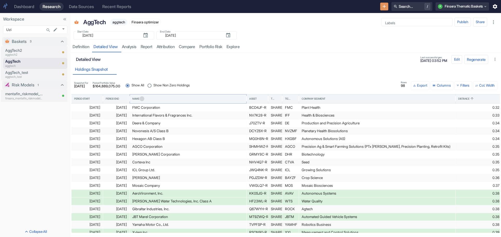
click at [140, 98] on icon "Sort" at bounding box center [142, 99] width 4 height 4
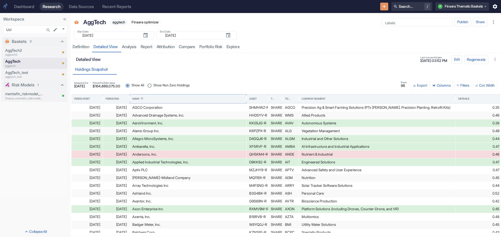
scroll to position [62, 0]
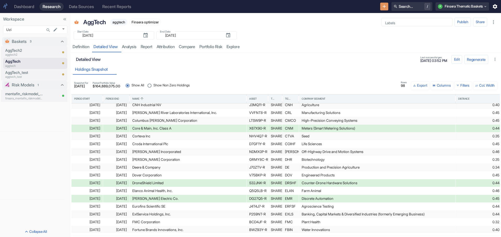
click at [142, 168] on div "Deere & Company" at bounding box center [187, 168] width 111 height 8
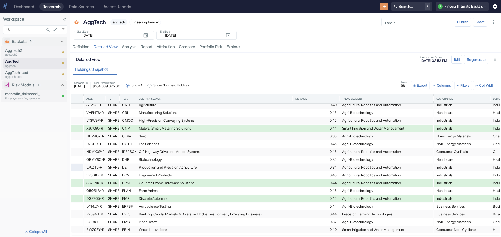
drag, startPoint x: 172, startPoint y: 218, endPoint x: 124, endPoint y: 231, distance: 49.7
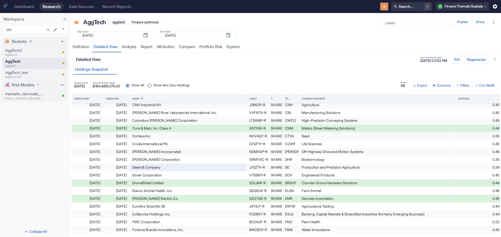
click at [88, 167] on div "2025-09-12" at bounding box center [87, 168] width 26 height 8
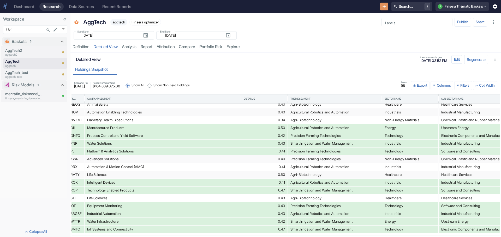
scroll to position [484, 0]
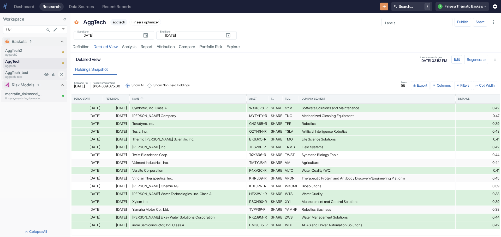
click at [20, 72] on p "AggTech_test" at bounding box center [24, 73] width 38 height 6
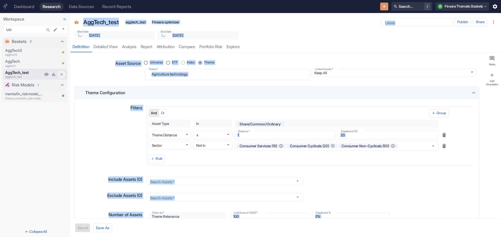
type textarea "x"
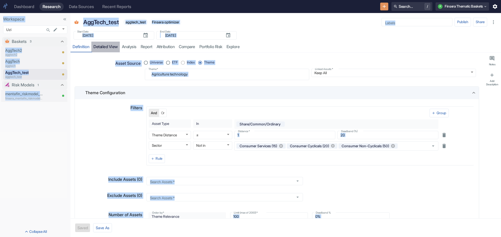
click at [104, 48] on link "detailed view" at bounding box center [105, 47] width 28 height 11
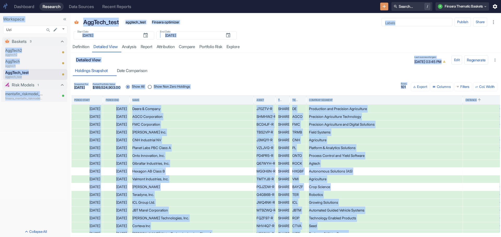
click at [231, 150] on div "Planet Labs PBC Class A" at bounding box center [191, 148] width 119 height 8
click at [216, 137] on div "CNH Industrial NV" at bounding box center [191, 141] width 119 height 8
click at [423, 144] on div "Platform & Analytics Solutions" at bounding box center [384, 148] width 151 height 8
click at [285, 59] on h6 "Detailed View" at bounding box center [243, 60] width 335 height 5
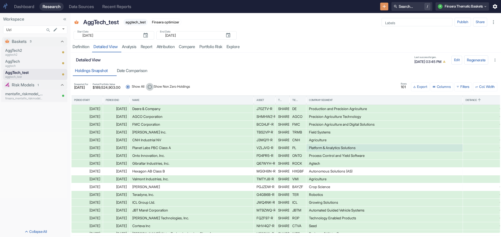
click at [154, 86] on input "Show Non Zero Holdings" at bounding box center [150, 87] width 8 height 8
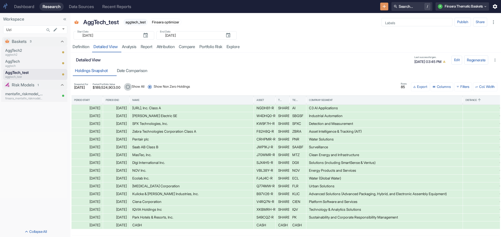
click at [132, 87] on input "Show All" at bounding box center [128, 87] width 8 height 8
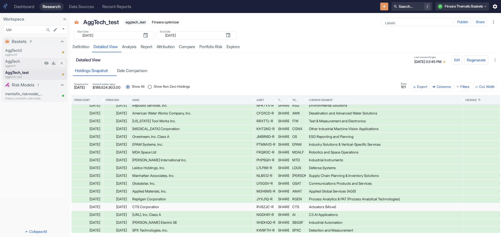
click at [16, 62] on p "AggTech" at bounding box center [24, 62] width 38 height 6
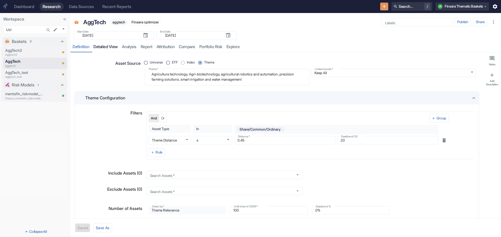
click at [101, 46] on link "detailed view" at bounding box center [105, 47] width 28 height 11
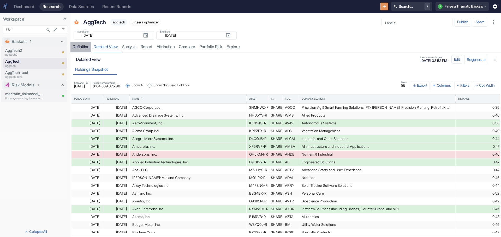
click at [83, 45] on div "Definition" at bounding box center [80, 46] width 17 height 5
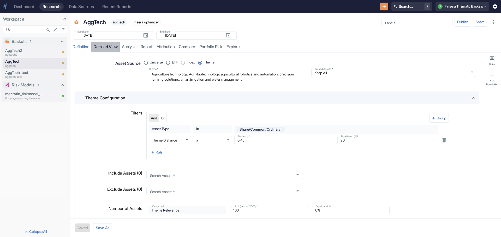
click at [105, 47] on link "detailed view" at bounding box center [105, 47] width 28 height 11
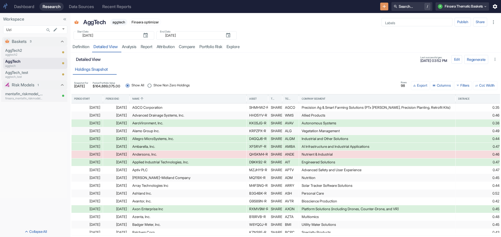
click at [153, 85] on input "Show Non Zero Holdings" at bounding box center [149, 86] width 8 height 8
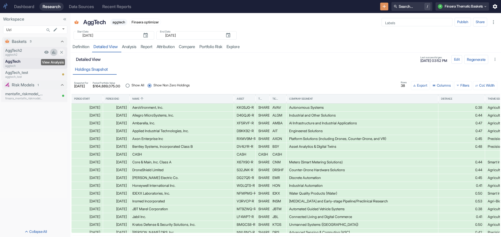
click at [53, 51] on icon "View Analysis" at bounding box center [53, 52] width 5 height 5
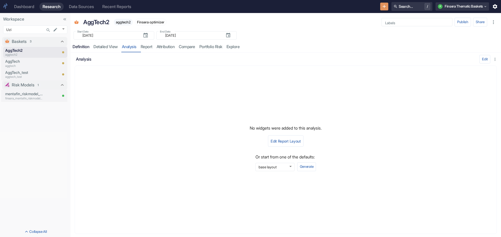
click at [82, 47] on div "Definition" at bounding box center [80, 46] width 17 height 5
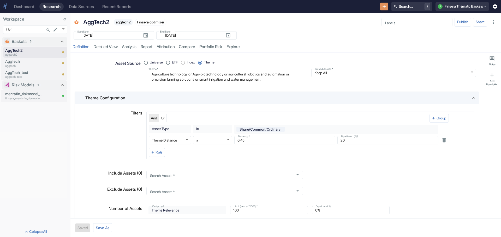
type textarea "x"
click at [99, 47] on link "detailed view" at bounding box center [105, 47] width 28 height 11
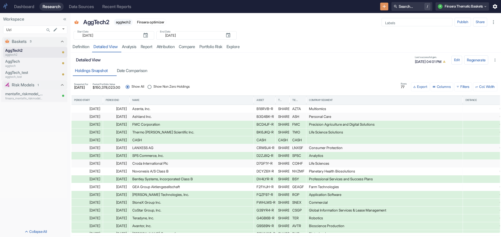
click at [153, 86] on input "Show Non Zero Holdings" at bounding box center [149, 87] width 8 height 8
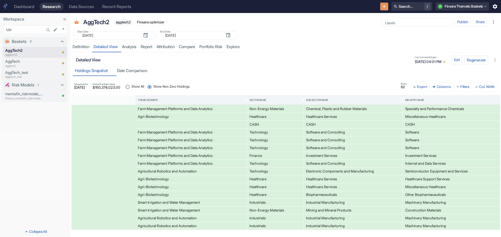
scroll to position [0, 629]
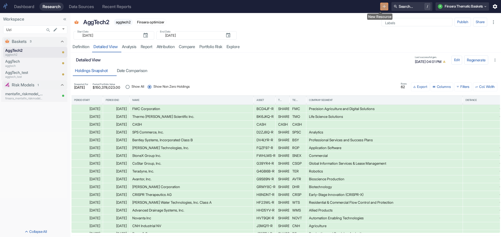
click at [381, 4] on icon "New Resource" at bounding box center [384, 7] width 6 height 6
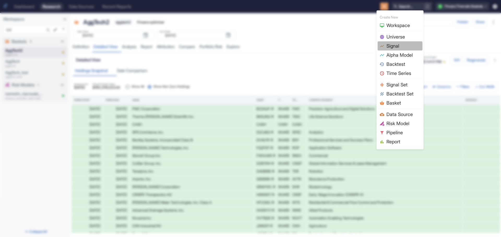
click at [396, 46] on span "Signal" at bounding box center [403, 45] width 34 height 7
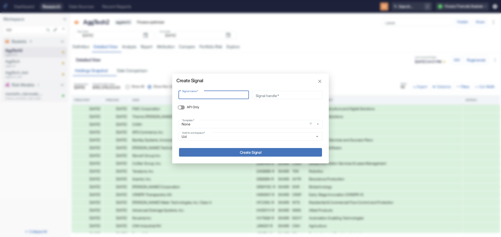
type input "t"
type input "te"
type input "tes"
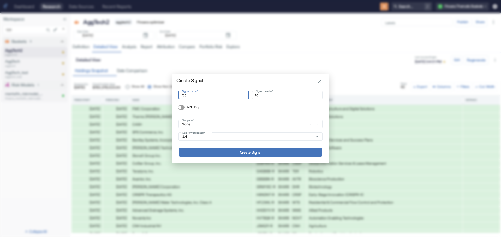
type input "tes"
type input "test"
type input "test_"
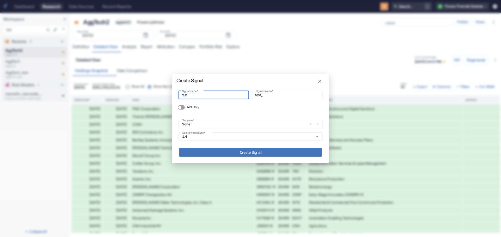
type input "test s"
type input "test_s"
type input "test si"
type input "test_si"
type input "test sig"
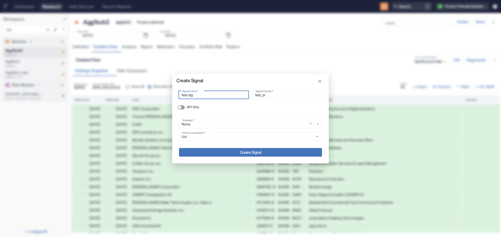
type input "test_sig"
type input "test sign"
type input "test_sign"
type input "test signa"
type input "test_signa"
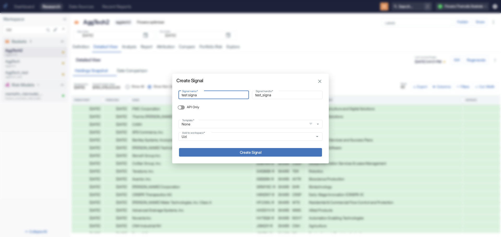
type input "test signal"
type input "test_signal"
type input "test signal"
click at [253, 152] on button "Create Signal" at bounding box center [250, 152] width 143 height 9
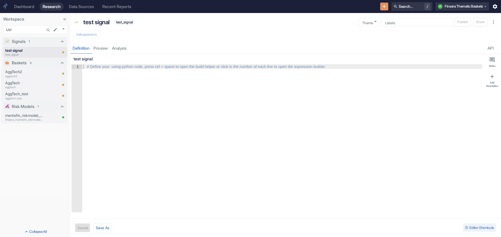
type textarea "x"
click at [104, 81] on div at bounding box center [282, 143] width 400 height 157
type textarea "t"
type textarea "x"
type textarea "th"
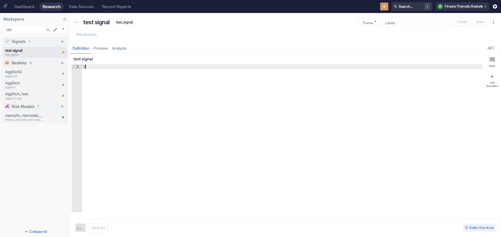
type textarea "x"
type textarea "the"
type textarea "x"
type textarea "them"
type textarea "x"
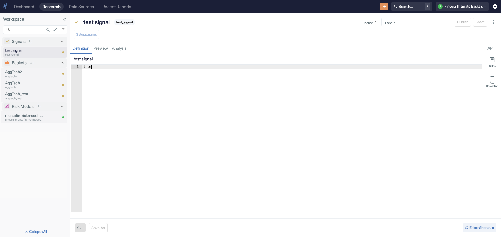
type textarea "theme"
type textarea "x"
type textarea "theme_"
type textarea "x"
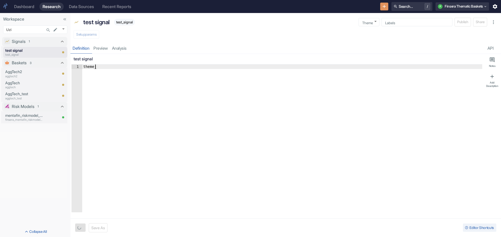
scroll to position [0, 1]
type textarea "theme_s"
type textarea "x"
type textarea "theme_se"
type textarea "x"
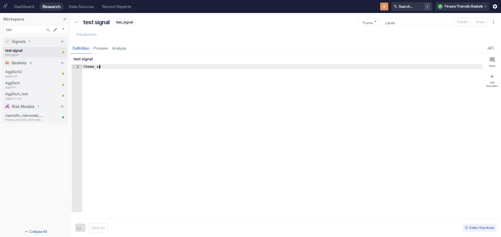
type textarea "theme_seg"
type textarea "x"
type textarea "theme_segm"
type textarea "x"
type textarea "theme_segme"
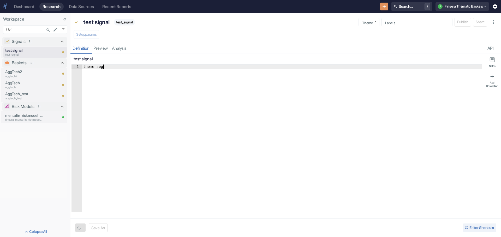
type textarea "x"
type textarea "theme_segmen"
type textarea "x"
type textarea "theme_segment"
type textarea "x"
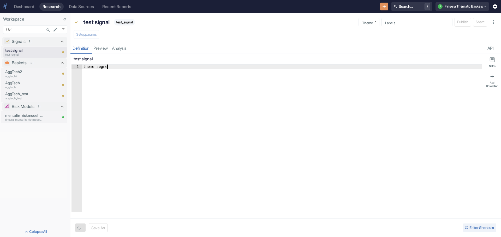
scroll to position [0, 2]
type textarea "theme_segments"
type textarea "x"
type textarea "theme_segments("
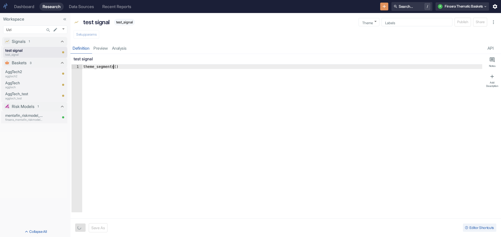
type textarea "x"
type textarea "theme_segments(""
type textarea "x"
type textarea "theme_segments("a"
type textarea "x"
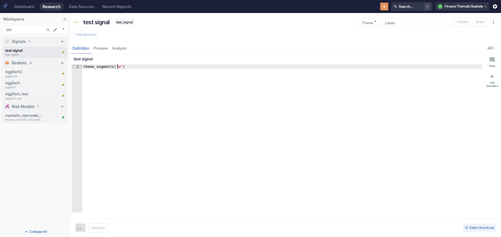
type textarea "theme_segments("ag"
type textarea "x"
type textarea "theme_segments("agr"
type textarea "x"
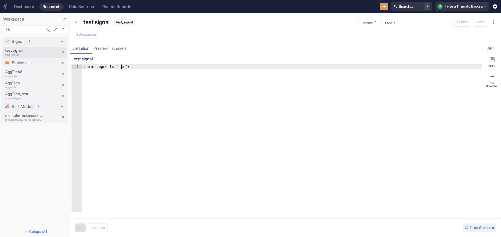
type textarea "theme_segments("agri"
type textarea "x"
type textarea "theme_segments("agric"
type textarea "x"
type textarea "theme_segments("agricu"
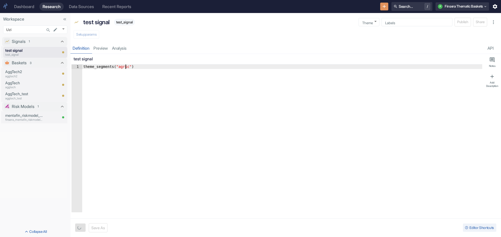
type textarea "x"
type textarea "theme_segments("agricul"
type textarea "x"
type textarea "theme_segments("agricult"
type textarea "x"
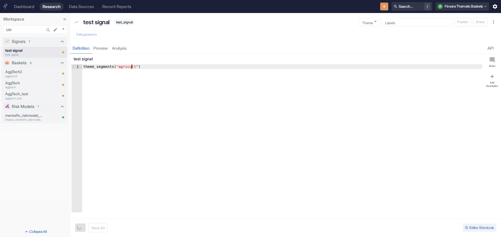
type textarea "theme_segments("agricultu"
type textarea "x"
type textarea "theme_segments("agricultur"
type textarea "x"
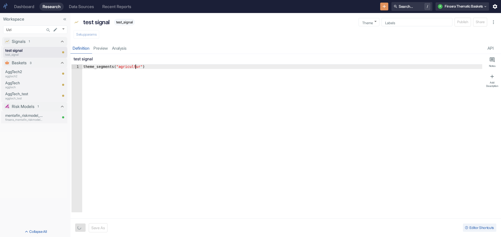
type textarea "theme_segments("agricultur"
type textarea "x"
type textarea "theme_segments("agricultur")"
type textarea "x"
type textarea "theme_segments("agricultu")"
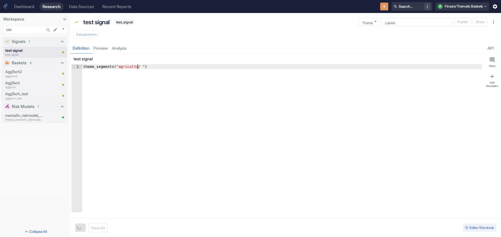
type textarea "x"
type textarea "theme_segments("agricult")"
type textarea "x"
type textarea "theme_segments("agricul")"
type textarea "x"
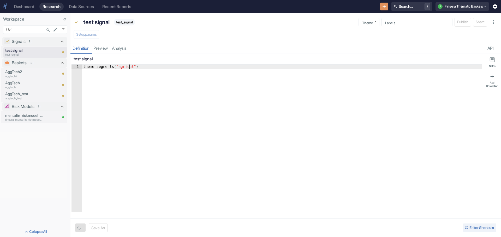
type textarea "theme_segments("agricult")"
type textarea "x"
type textarea "theme_segments("agricultu")"
type textarea "x"
type textarea "theme_segments("agricultur")"
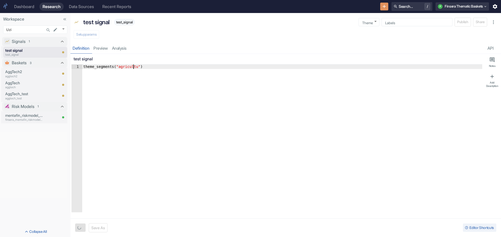
type textarea "x"
type textarea "theme_segments("agriculture")"
type textarea "x"
type textarea "theme_segments("agriculture ")"
type textarea "x"
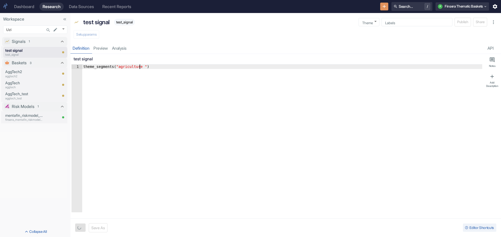
type textarea "theme_segments("agriculture t")"
type textarea "x"
type textarea "theme_segments("agriculture te")"
type textarea "x"
type textarea "theme_segments("agriculture tec")"
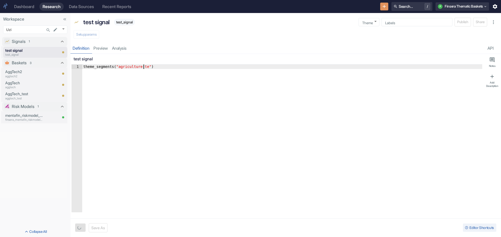
type textarea "x"
type textarea "theme_segments("agriculture tech")"
type textarea "x"
type textarea "theme_segments("agriculture techn")"
type textarea "x"
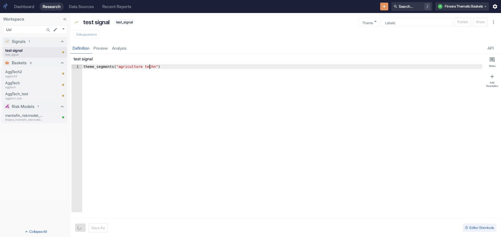
type textarea "theme_segments("agriculture techno")"
type textarea "x"
type textarea "theme_segments("agriculture technol")"
type textarea "x"
type textarea "theme_segments("agriculture technolo")"
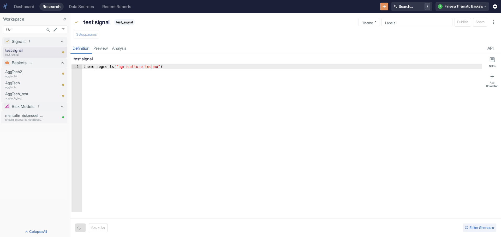
type textarea "x"
type textarea "theme_segments("agriculture technolog")"
type textarea "x"
type textarea "theme_segments("agriculture technology")"
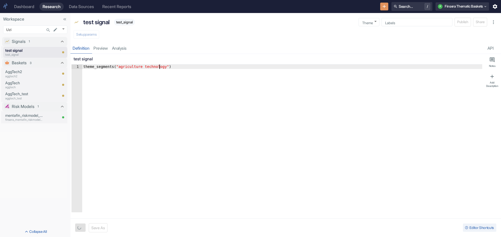
type textarea "x"
type textarea "theme_segments("agriculture technology")"
click at [84, 227] on button "Save" at bounding box center [81, 228] width 13 height 9
click at [86, 35] on button "Setup params" at bounding box center [87, 34] width 26 height 9
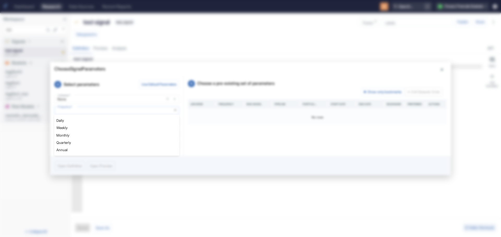
click at [174, 110] on body "Dashboard Research Data Sources Recent Reports Search... / F Finsera Thematic B…" at bounding box center [250, 118] width 501 height 237
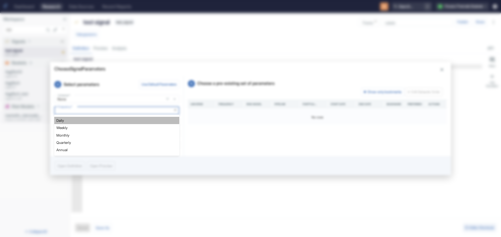
click at [137, 122] on li "Daily" at bounding box center [116, 120] width 125 height 7
type textarea "x"
type input "DAILY"
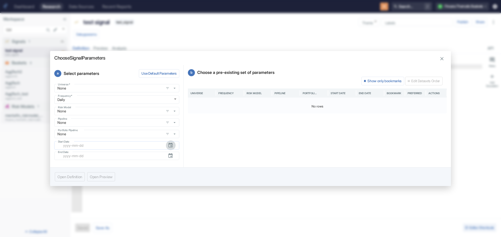
click at [169, 143] on icon "button" at bounding box center [171, 146] width 6 height 6
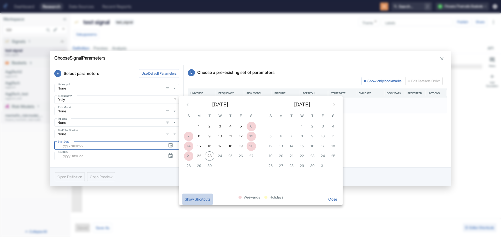
click at [204, 199] on button "Show Shortcuts" at bounding box center [197, 199] width 30 height 11
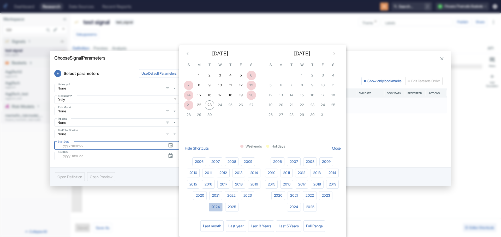
click at [216, 206] on button "2024" at bounding box center [216, 207] width 14 height 9
type textarea "x"
type input "[DATE]"
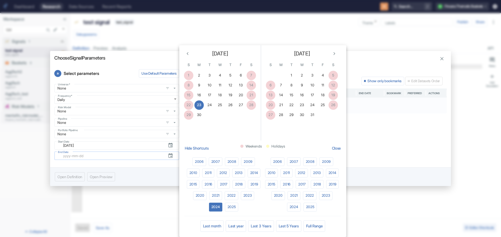
click at [84, 158] on input "End Date" at bounding box center [111, 156] width 103 height 6
click at [168, 157] on icon "button" at bounding box center [171, 156] width 6 height 6
click at [336, 53] on icon "Next month" at bounding box center [334, 54] width 6 height 6
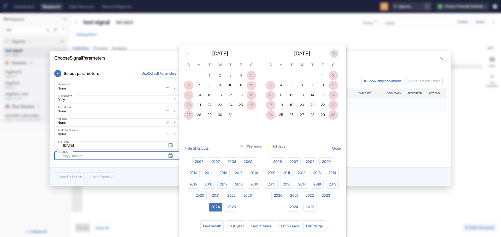
click at [336, 53] on icon "Next month" at bounding box center [334, 54] width 6 height 6
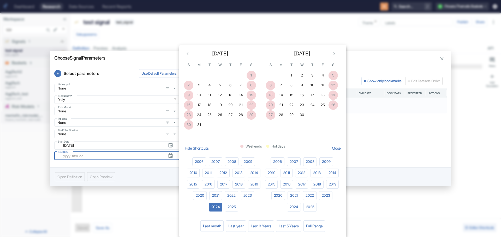
click at [336, 53] on icon "Next month" at bounding box center [334, 54] width 6 height 6
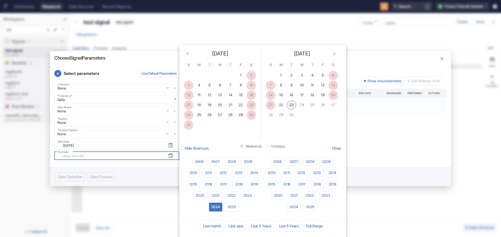
click at [291, 105] on button "23" at bounding box center [291, 105] width 9 height 9
type textarea "x"
type input "[DATE]"
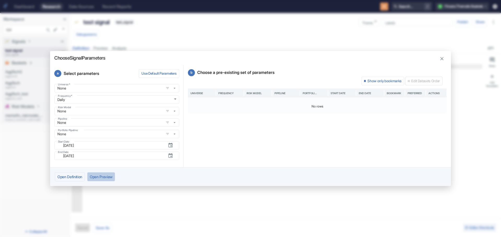
click at [101, 176] on button "Open Preview" at bounding box center [101, 177] width 28 height 9
type textarea "x"
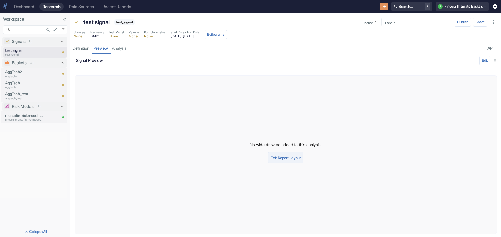
click at [278, 156] on button "Edit Report Layout" at bounding box center [285, 157] width 35 height 11
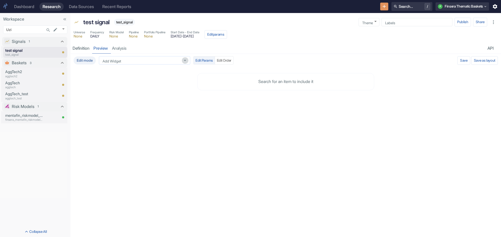
click at [185, 61] on icon "Open" at bounding box center [185, 61] width 6 height 6
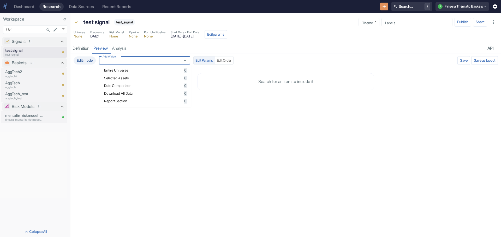
click at [166, 71] on span "Entire Universe" at bounding box center [143, 71] width 78 height 4
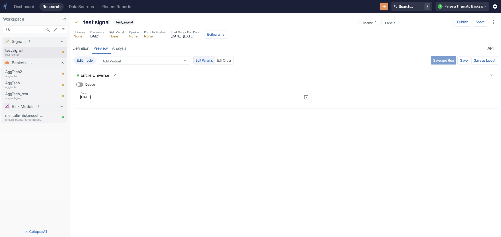
click at [431, 59] on button "Save and Run" at bounding box center [443, 60] width 26 height 8
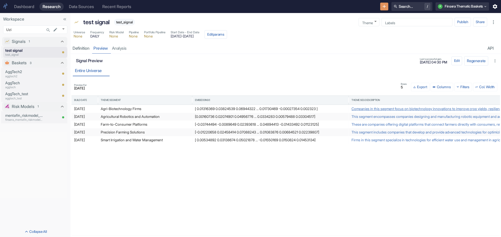
click at [399, 110] on div "Companies in this segment focus on biotechnology innovations to improve crop yi…" at bounding box center [426, 109] width 151 height 8
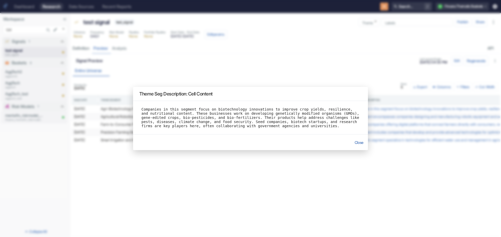
click at [357, 142] on button "Close" at bounding box center [359, 142] width 14 height 11
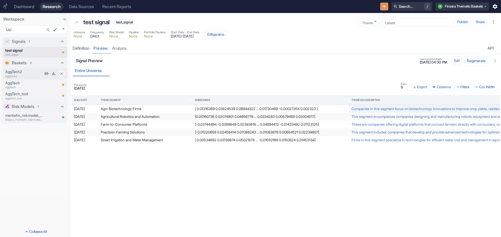
click at [17, 72] on p "AggTech2" at bounding box center [24, 72] width 38 height 6
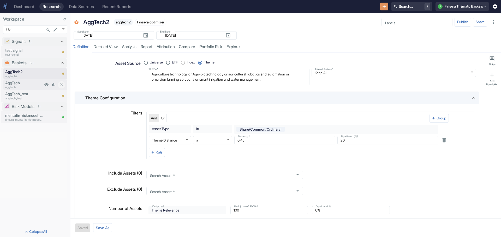
type textarea "x"
click at [29, 94] on p "AggTech_test" at bounding box center [24, 94] width 38 height 6
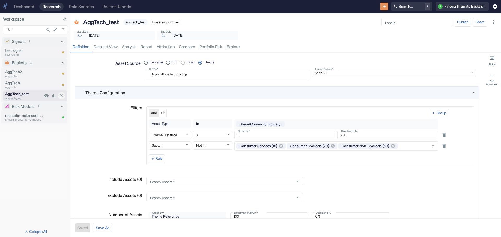
type textarea "x"
click at [103, 46] on link "detailed view" at bounding box center [105, 47] width 28 height 11
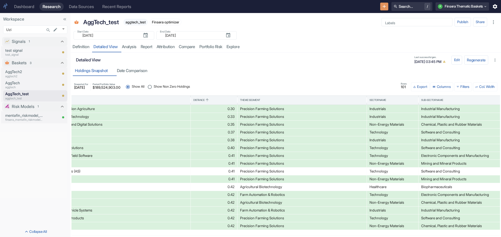
scroll to position [0, 276]
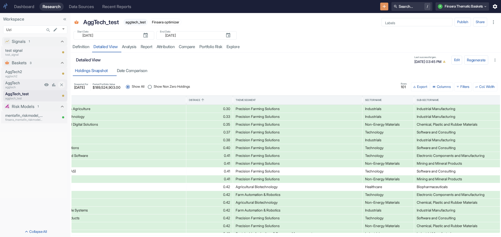
click at [19, 84] on p "AggTech" at bounding box center [24, 83] width 38 height 6
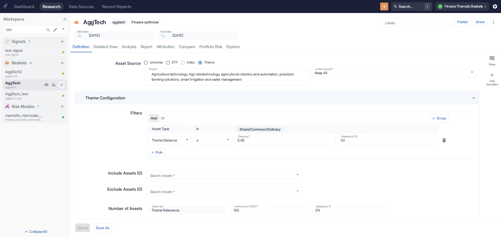
type textarea "x"
click at [106, 47] on link "detailed view" at bounding box center [105, 47] width 28 height 11
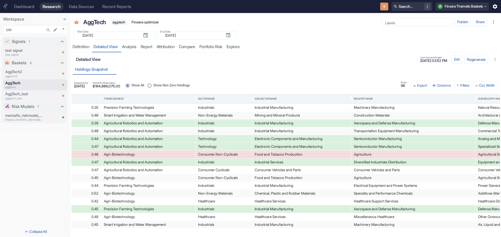
scroll to position [0, 383]
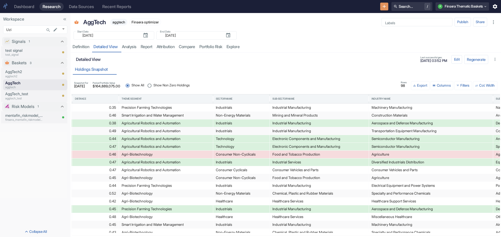
click at [167, 107] on div "Precision Farming Technologies" at bounding box center [165, 108] width 89 height 8
click at [23, 95] on p "AggTech_test" at bounding box center [24, 94] width 38 height 6
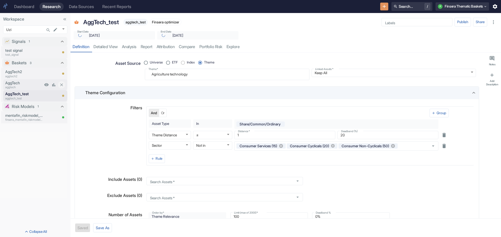
type textarea "x"
click at [104, 46] on link "detailed view" at bounding box center [105, 47] width 28 height 11
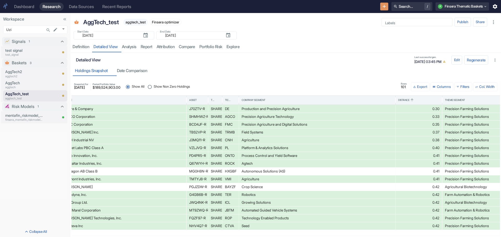
scroll to position [0, 230]
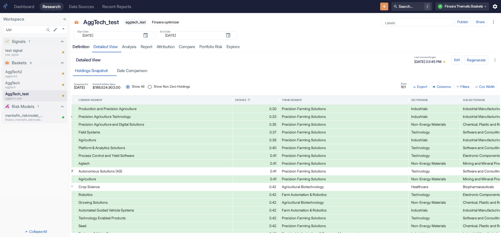
click at [81, 48] on div "Definition" at bounding box center [80, 46] width 17 height 5
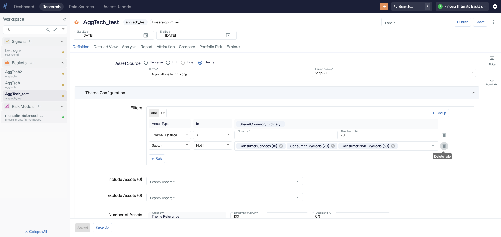
click at [444, 145] on icon "Delete rule" at bounding box center [444, 146] width 6 height 6
radio input "true"
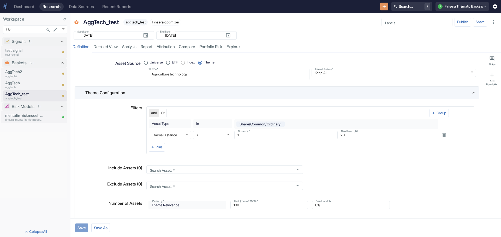
click at [79, 224] on button "Save" at bounding box center [81, 228] width 13 height 9
type textarea "x"
click at [105, 46] on link "detailed view" at bounding box center [105, 47] width 28 height 11
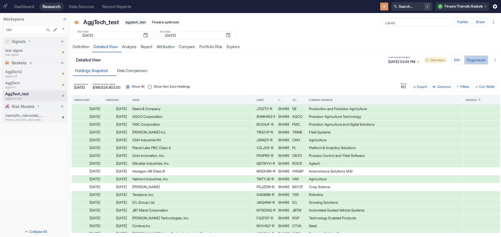
click at [472, 58] on button "Regenerate" at bounding box center [476, 60] width 24 height 9
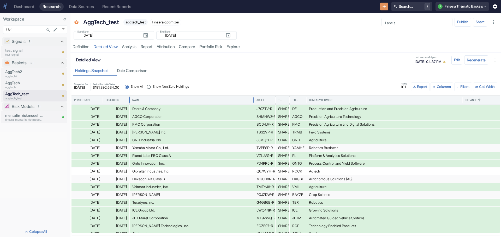
click at [136, 96] on div "Name" at bounding box center [191, 100] width 119 height 9
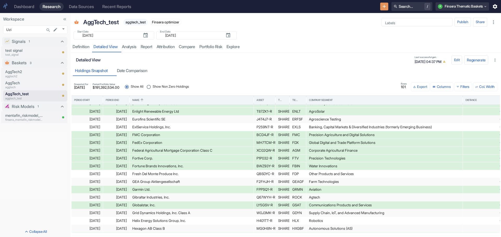
click at [155, 144] on div "FedEx Corporation" at bounding box center [191, 143] width 119 height 8
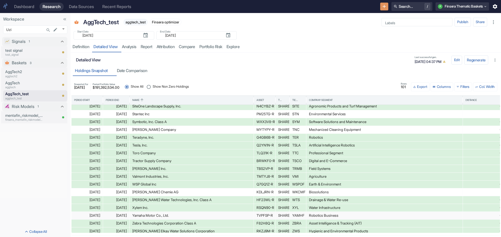
click at [141, 146] on div "Tesla, Inc." at bounding box center [191, 146] width 119 height 8
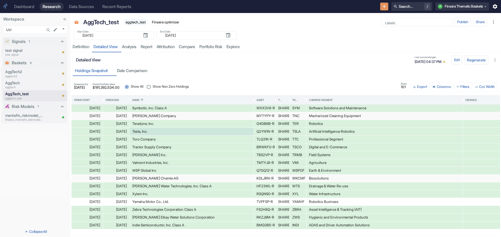
click at [147, 146] on div "Tractor Supply Company" at bounding box center [191, 148] width 119 height 8
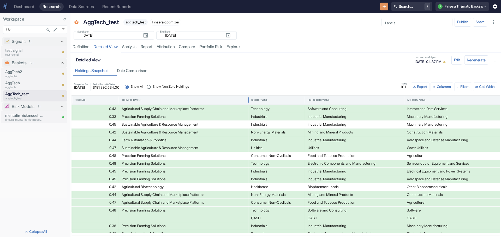
click at [127, 99] on div "Theme Segment" at bounding box center [131, 101] width 20 height 4
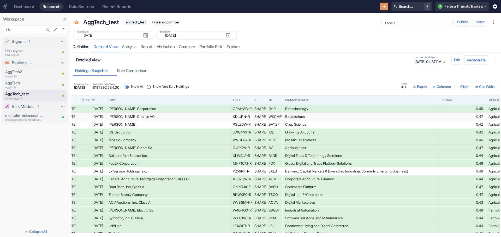
click at [81, 45] on div "Definition" at bounding box center [80, 46] width 17 height 5
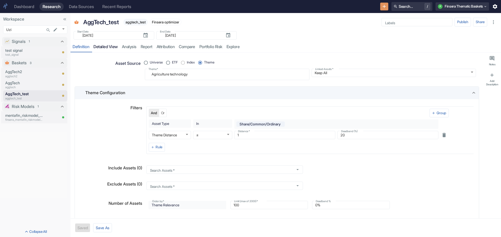
click at [102, 48] on link "detailed view" at bounding box center [105, 47] width 28 height 11
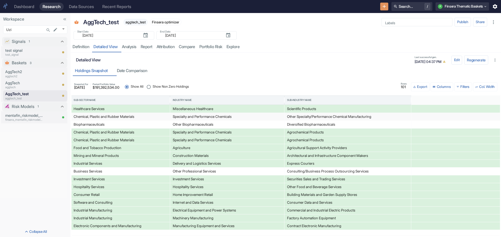
scroll to position [0, 495]
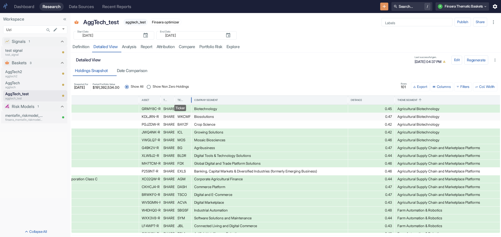
click at [183, 100] on div "Ticker" at bounding box center [180, 101] width 6 height 4
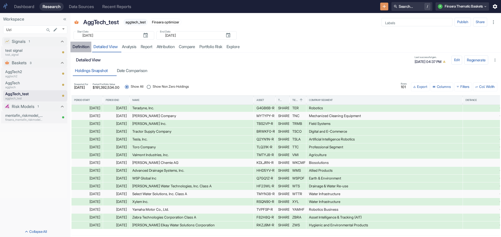
click at [83, 46] on div "Definition" at bounding box center [80, 46] width 17 height 5
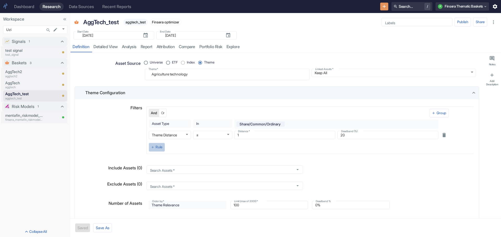
click at [158, 147] on button "Rule" at bounding box center [157, 147] width 16 height 9
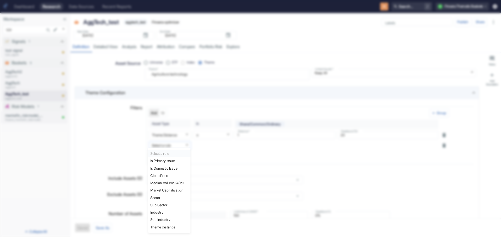
click at [187, 145] on body "Dashboard Research Data Sources Recent Reports Search... / F Finsera Thematic B…" at bounding box center [250, 118] width 501 height 237
click at [169, 194] on li "Sector" at bounding box center [169, 197] width 42 height 7
radio input "true"
type textarea "x"
type input "rbics_l1_id"
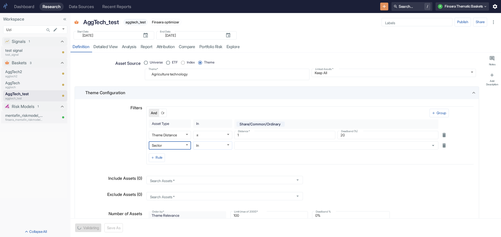
click at [227, 146] on body "Dashboard Research Data Sources Recent Reports Search... / F Finsera Thematic B…" at bounding box center [250, 118] width 501 height 237
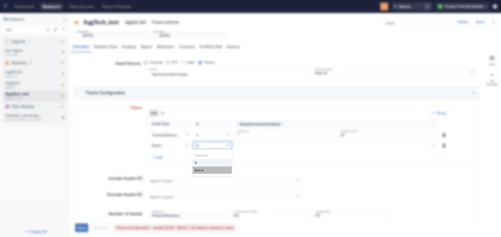
click at [222, 170] on li "Not in" at bounding box center [211, 170] width 39 height 7
type textarea "x"
type input "NOT IN"
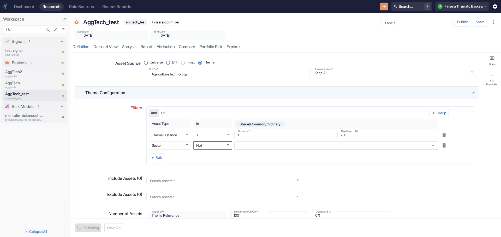
type textarea "x"
click at [431, 145] on icon "Open" at bounding box center [433, 146] width 6 height 6
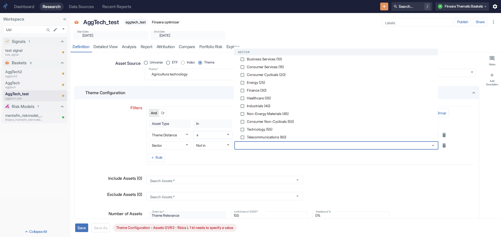
click at [211, 134] on body "Dashboard Research Data Sources Recent Reports Search... / F Finsera Thematic B…" at bounding box center [250, 118] width 501 height 237
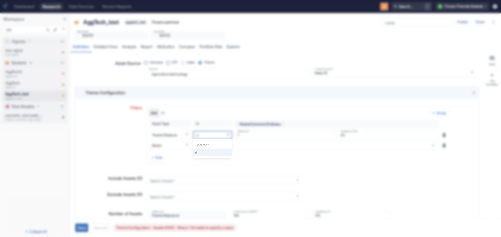
click at [284, 149] on div at bounding box center [250, 118] width 501 height 237
click at [20, 83] on p "AggTech" at bounding box center [24, 83] width 38 height 6
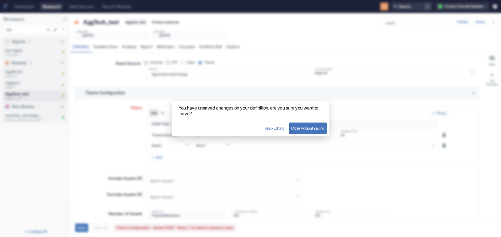
click at [306, 128] on button "Close without saving" at bounding box center [308, 128] width 38 height 11
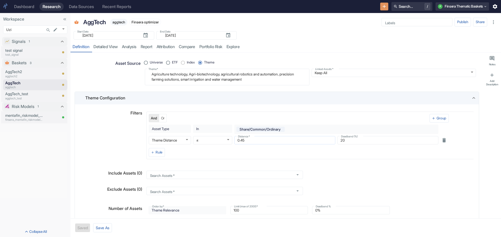
type textarea "x"
click at [20, 93] on p "AggTech_test" at bounding box center [24, 94] width 38 height 6
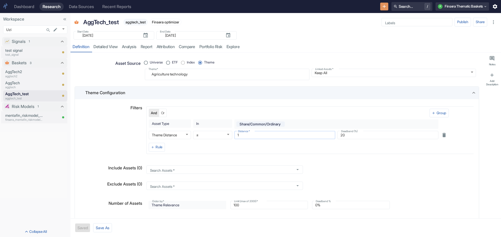
drag, startPoint x: 237, startPoint y: 137, endPoint x: 241, endPoint y: 136, distance: 4.7
click at [241, 136] on input "1" at bounding box center [284, 135] width 101 height 6
type textarea "x"
type input "0"
radio input "true"
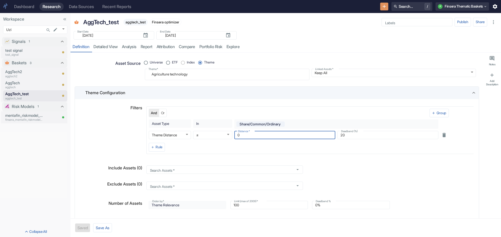
type textarea "x"
type input "0.4"
type textarea "x"
type input "0.45"
type textarea "x"
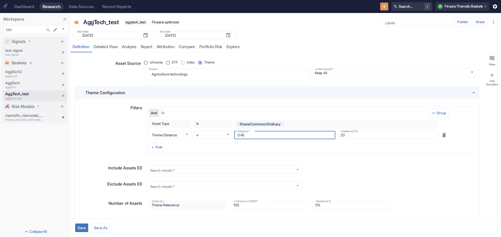
type input "0.45"
click at [287, 153] on div "And Or Group Asset Type asset_type ​ In IN ​ Share/Common/Ordinary ​ Theme Dist…" at bounding box center [309, 131] width 327 height 48
click at [159, 148] on button "Rule" at bounding box center [157, 147] width 16 height 9
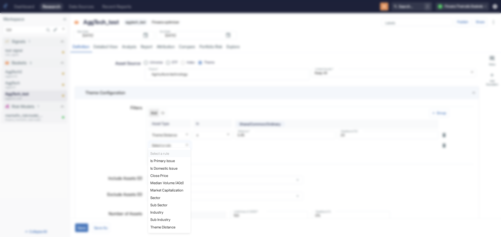
click at [184, 144] on body "Dashboard Research Data Sources Recent Reports Search... / F Finsera Thematic B…" at bounding box center [250, 118] width 501 height 237
click at [169, 200] on li "Sector" at bounding box center [169, 197] width 42 height 7
type textarea "x"
type input "rbics_l1_id"
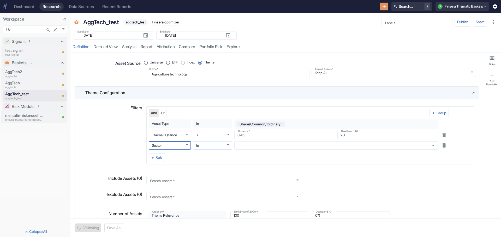
click at [229, 145] on body "Dashboard Research Data Sources Recent Reports Search... / F Finsera Thematic B…" at bounding box center [250, 118] width 501 height 237
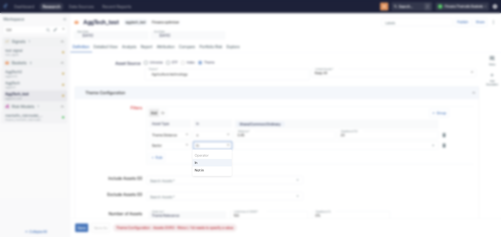
click at [213, 170] on li "Not in" at bounding box center [211, 170] width 39 height 7
type textarea "x"
type input "NOT IN"
click at [431, 145] on icon "Open" at bounding box center [433, 146] width 6 height 6
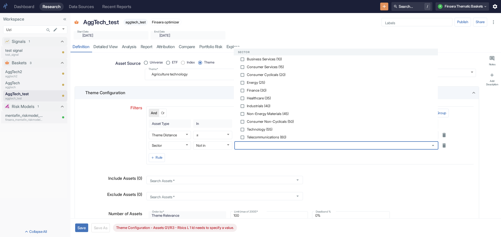
click at [260, 68] on span "Consumer Services (15)" at bounding box center [265, 67] width 37 height 4
type textarea "x"
checkbox input "true"
type textarea "x"
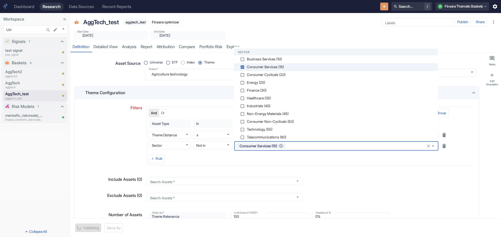
click at [241, 75] on input "checkbox" at bounding box center [242, 75] width 5 height 5
checkbox input "false"
type textarea "x"
checkbox input "true"
type textarea "x"
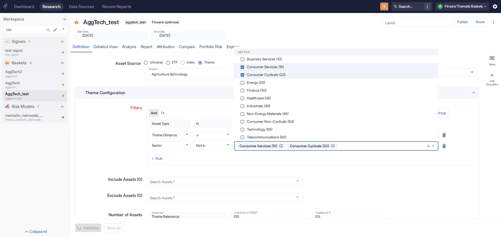
click at [242, 121] on input "checkbox" at bounding box center [242, 122] width 5 height 5
checkbox input "false"
type textarea "x"
checkbox input "true"
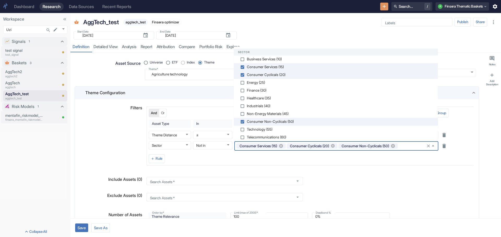
click at [83, 226] on button "Save" at bounding box center [81, 228] width 13 height 9
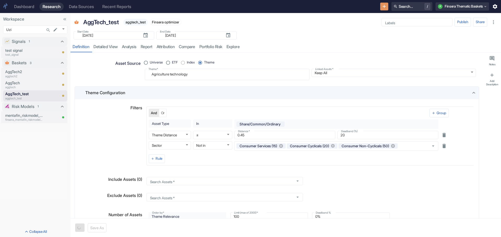
type textarea "x"
click at [108, 47] on link "detailed view" at bounding box center [105, 47] width 28 height 11
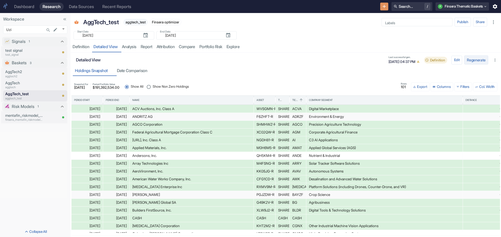
click at [480, 60] on button "Regenerate" at bounding box center [476, 60] width 24 height 9
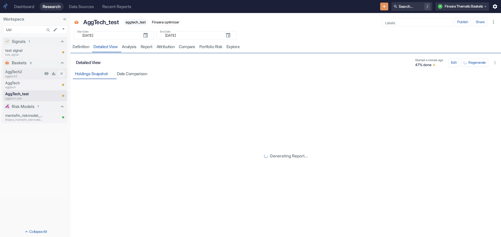
click at [8, 72] on p "AggTech2" at bounding box center [24, 72] width 38 height 6
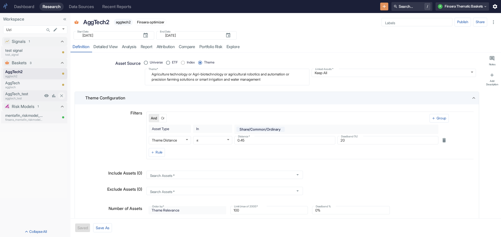
type textarea "x"
click at [27, 96] on p "aggtech_test" at bounding box center [24, 98] width 38 height 4
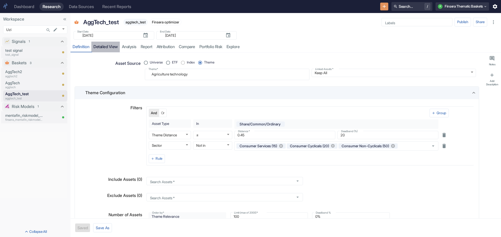
click at [103, 47] on link "detailed view" at bounding box center [105, 47] width 28 height 11
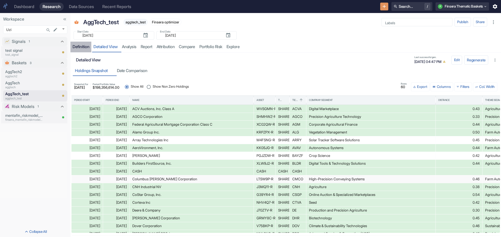
click at [78, 48] on div "Definition" at bounding box center [80, 46] width 17 height 5
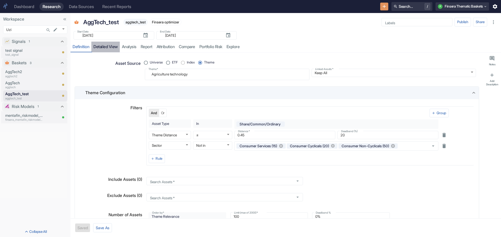
click at [106, 47] on link "detailed view" at bounding box center [105, 47] width 28 height 11
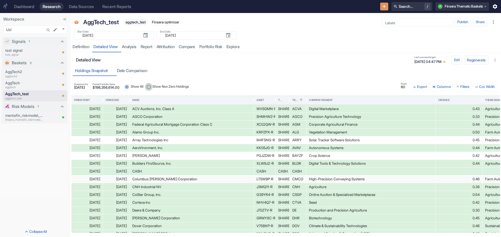
click at [153, 87] on input "Show Non Zero Holdings" at bounding box center [149, 87] width 8 height 8
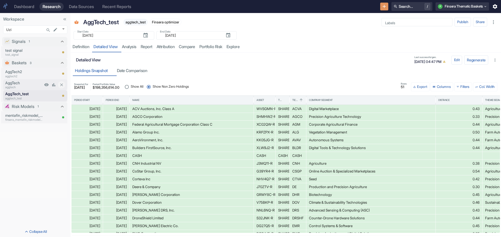
click at [12, 83] on p "AggTech" at bounding box center [24, 83] width 38 height 6
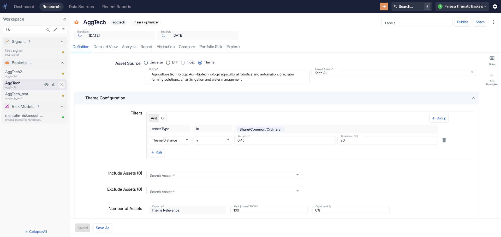
type textarea "x"
click at [103, 47] on link "detailed view" at bounding box center [105, 47] width 28 height 11
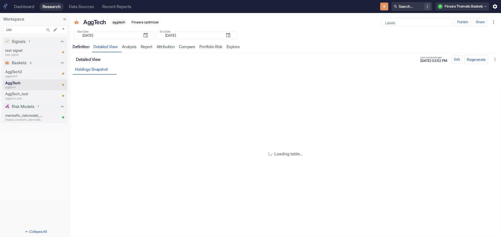
click at [78, 45] on div "Definition" at bounding box center [80, 46] width 17 height 5
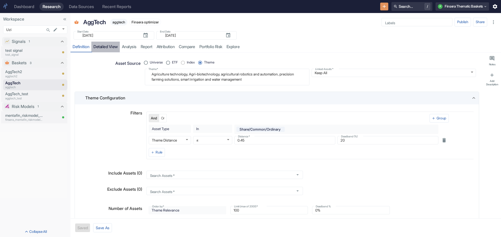
click at [105, 45] on link "detailed view" at bounding box center [105, 47] width 28 height 11
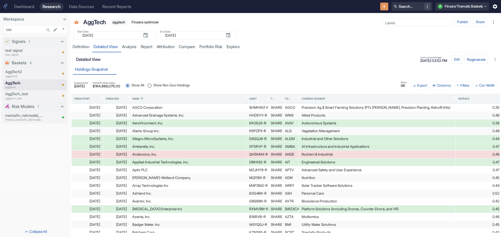
click at [167, 85] on span "Show Non Zero Holdings" at bounding box center [171, 85] width 36 height 5
click at [153, 85] on input "Show Non Zero Holdings" at bounding box center [149, 86] width 8 height 8
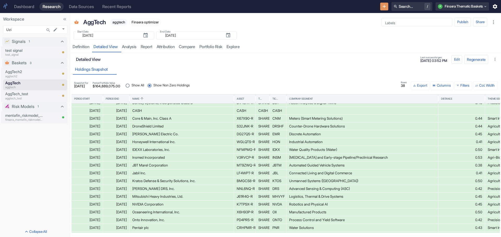
scroll to position [39, 0]
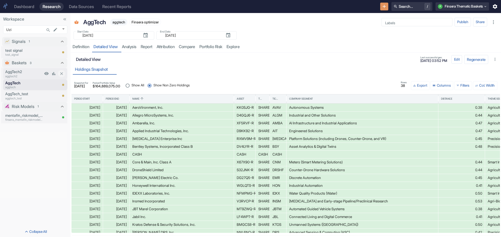
click at [9, 70] on p "AggTech2" at bounding box center [24, 72] width 38 height 6
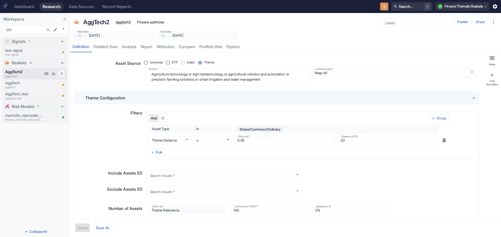
type textarea "x"
click at [107, 45] on link "detailed view" at bounding box center [105, 47] width 28 height 11
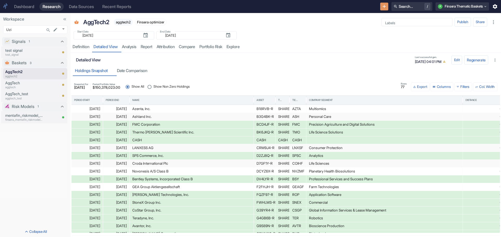
click at [153, 87] on input "Show Non Zero Holdings" at bounding box center [149, 87] width 8 height 8
